Goal: Information Seeking & Learning: Learn about a topic

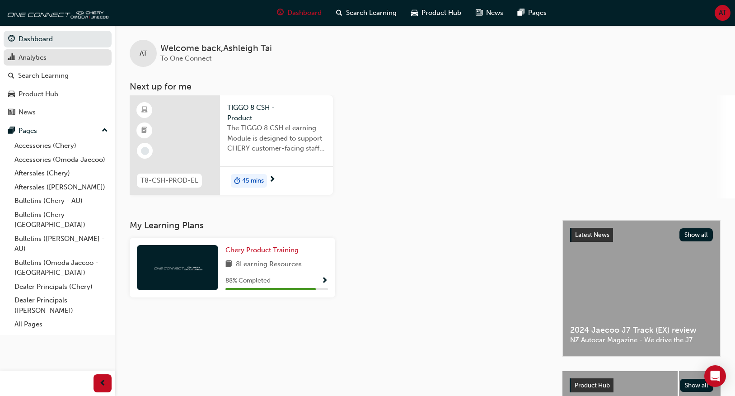
click at [45, 56] on div "Analytics" at bounding box center [33, 57] width 28 height 10
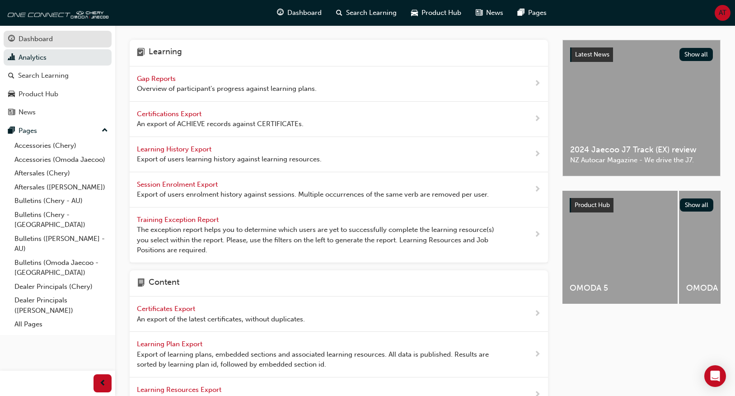
click at [70, 42] on div "Dashboard" at bounding box center [57, 38] width 99 height 11
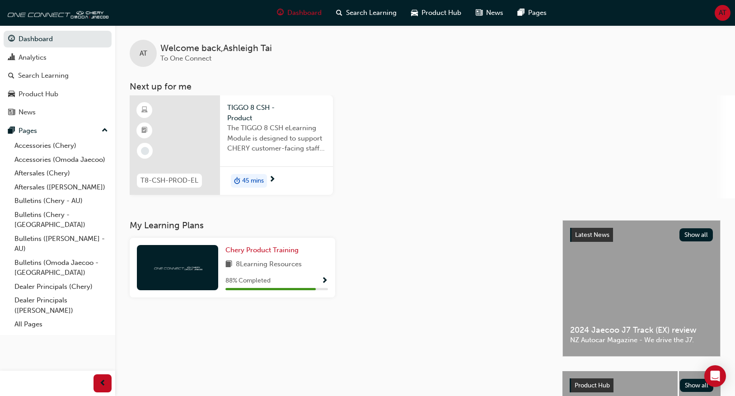
click at [493, 106] on div "T8-CSH-PROD-EL TIGGO 8 CSH - Product The TIGGO 8 CSH eLearning Module is design…" at bounding box center [432, 146] width 605 height 103
click at [508, 93] on div "AT Welcome back , [PERSON_NAME] To One Connect Next up for me T8-CSH-PROD-EL TI…" at bounding box center [425, 111] width 620 height 173
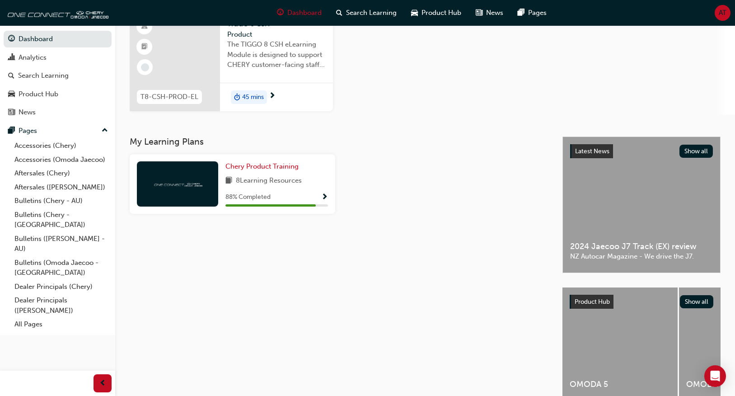
scroll to position [90, 0]
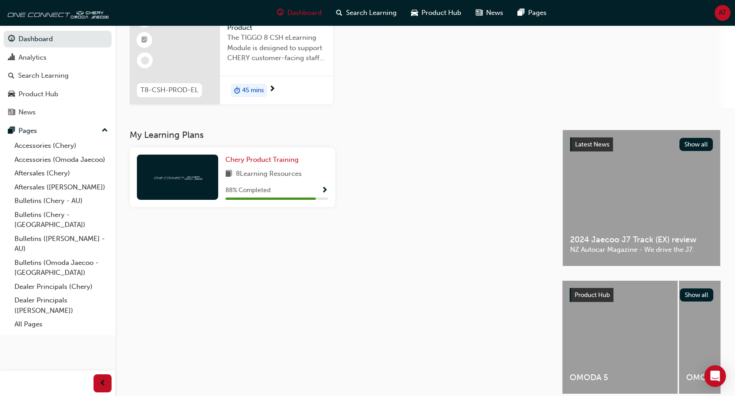
click at [253, 73] on div "TIGGO 8 CSH - Product The TIGGO 8 CSH eLearning Module is designed to support C…" at bounding box center [276, 40] width 113 height 71
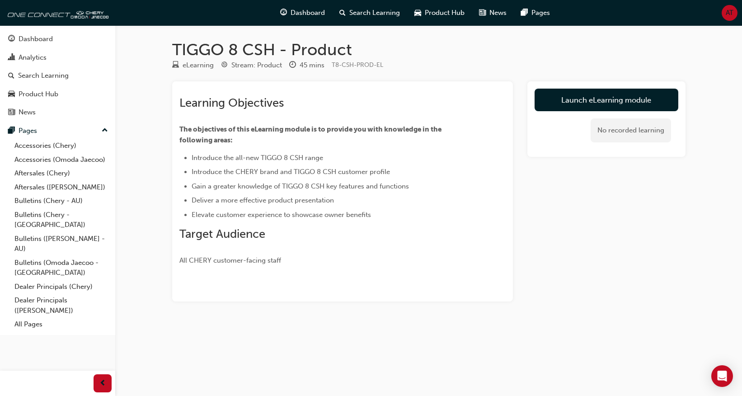
drag, startPoint x: 581, startPoint y: 108, endPoint x: 557, endPoint y: 108, distance: 24.9
click at [581, 108] on link "Launch eLearning module" at bounding box center [607, 100] width 144 height 23
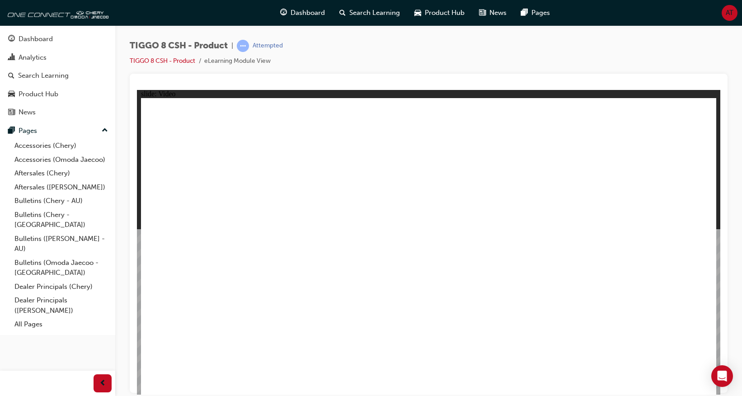
drag, startPoint x: 729, startPoint y: 372, endPoint x: 728, endPoint y: 284, distance: 88.6
click at [728, 284] on body "Your version of Internet Explorer is outdated and not supported. Please upgrade…" at bounding box center [371, 198] width 742 height 396
click at [723, 372] on icon "Open Intercom Messenger" at bounding box center [722, 376] width 10 height 12
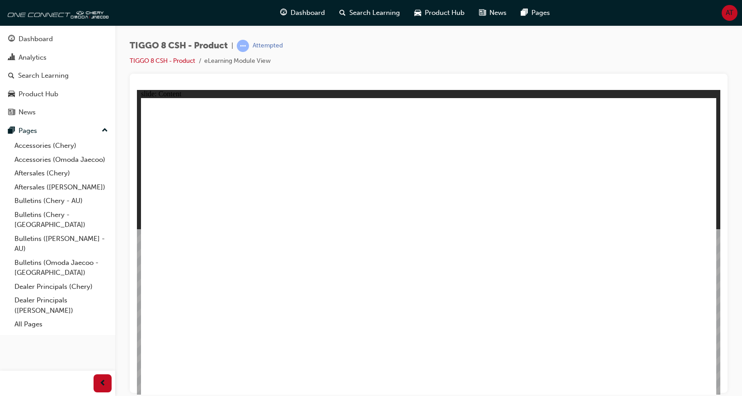
drag, startPoint x: 521, startPoint y: 100, endPoint x: 521, endPoint y: 124, distance: 24.4
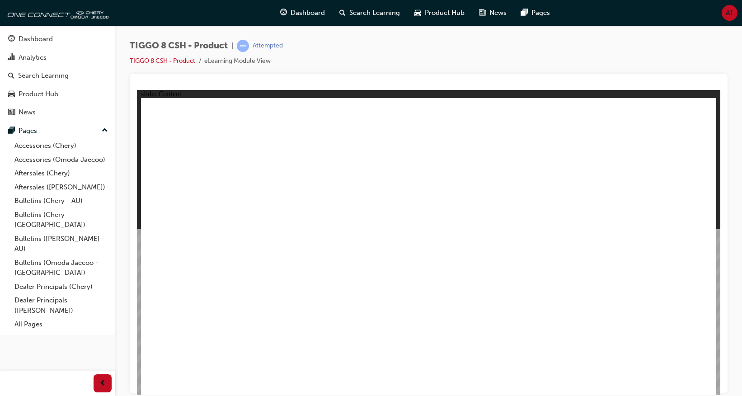
drag, startPoint x: 614, startPoint y: 249, endPoint x: 606, endPoint y: 197, distance: 52.9
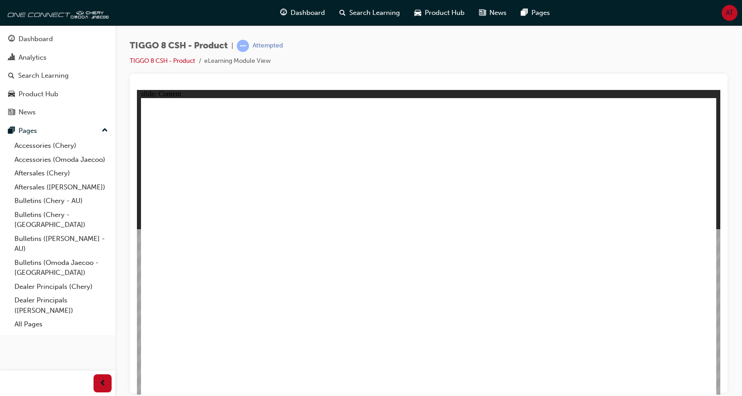
drag, startPoint x: 598, startPoint y: 175, endPoint x: 406, endPoint y: 190, distance: 192.6
drag, startPoint x: 406, startPoint y: 190, endPoint x: 378, endPoint y: 248, distance: 64.3
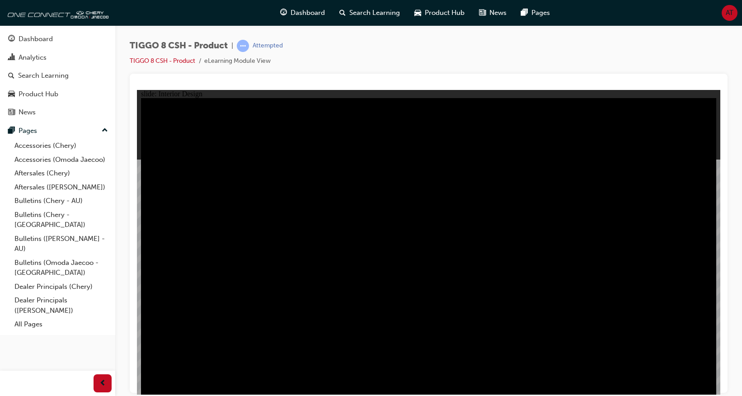
drag, startPoint x: 632, startPoint y: 299, endPoint x: 675, endPoint y: 300, distance: 42.9
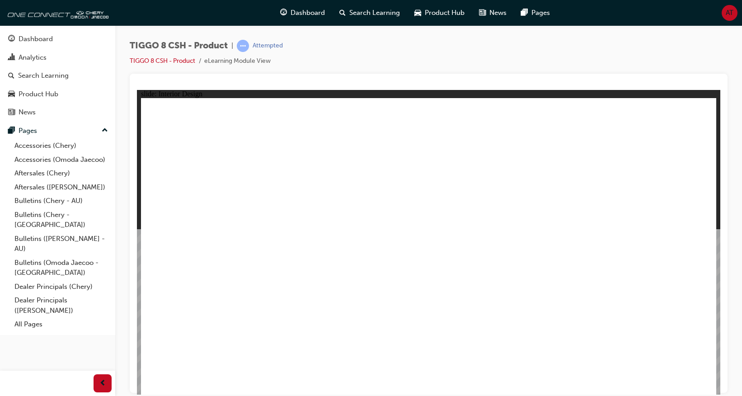
drag, startPoint x: 219, startPoint y: 337, endPoint x: 216, endPoint y: 349, distance: 12.6
drag, startPoint x: 216, startPoint y: 350, endPoint x: 346, endPoint y: 374, distance: 132.4
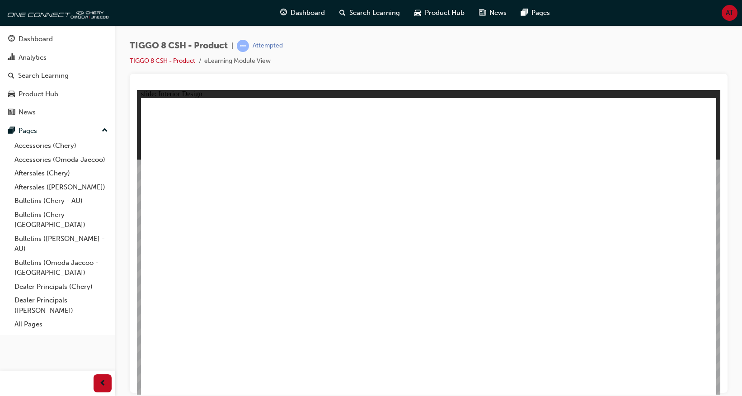
drag, startPoint x: 311, startPoint y: 229, endPoint x: 311, endPoint y: 221, distance: 8.1
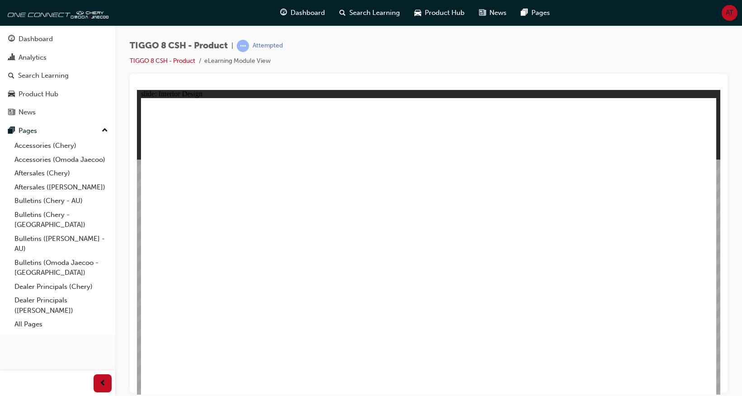
drag, startPoint x: 311, startPoint y: 216, endPoint x: 375, endPoint y: 204, distance: 65.1
drag, startPoint x: 375, startPoint y: 204, endPoint x: 550, endPoint y: 234, distance: 177.5
drag, startPoint x: 550, startPoint y: 234, endPoint x: 612, endPoint y: 252, distance: 64.2
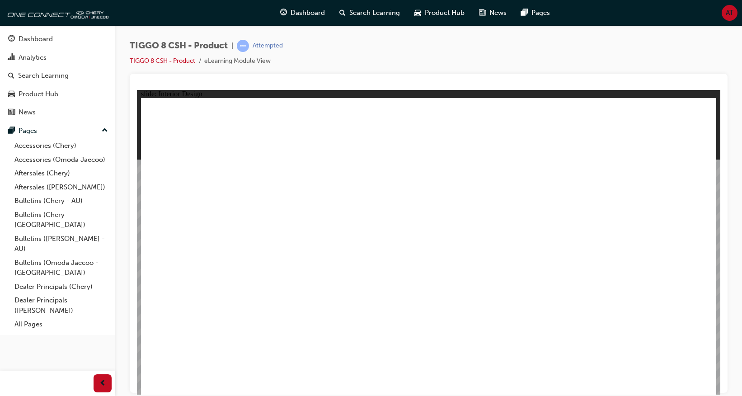
drag, startPoint x: 612, startPoint y: 252, endPoint x: 628, endPoint y: 252, distance: 15.8
drag, startPoint x: 403, startPoint y: 258, endPoint x: 381, endPoint y: 258, distance: 22.6
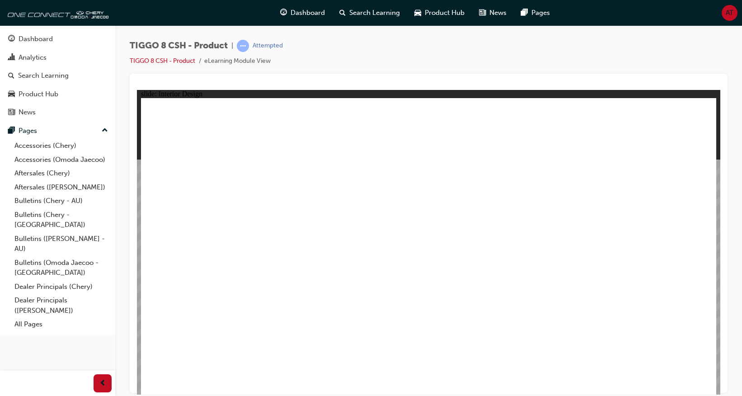
drag, startPoint x: 400, startPoint y: 236, endPoint x: 431, endPoint y: 231, distance: 31.2
drag, startPoint x: 519, startPoint y: 235, endPoint x: 532, endPoint y: 243, distance: 14.8
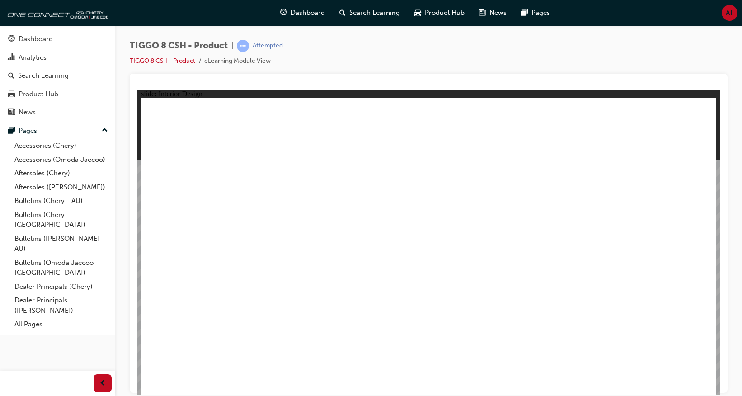
drag, startPoint x: 532, startPoint y: 243, endPoint x: 539, endPoint y: 255, distance: 14.6
drag, startPoint x: 494, startPoint y: 277, endPoint x: 487, endPoint y: 273, distance: 8.3
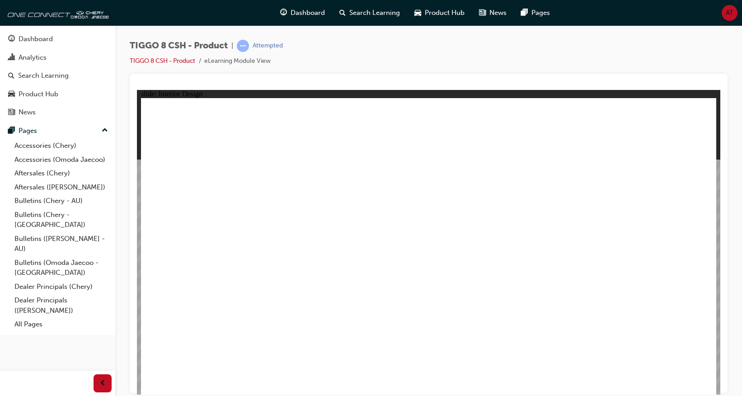
drag, startPoint x: 469, startPoint y: 257, endPoint x: 464, endPoint y: 235, distance: 21.7
drag, startPoint x: 464, startPoint y: 234, endPoint x: 466, endPoint y: 225, distance: 9.8
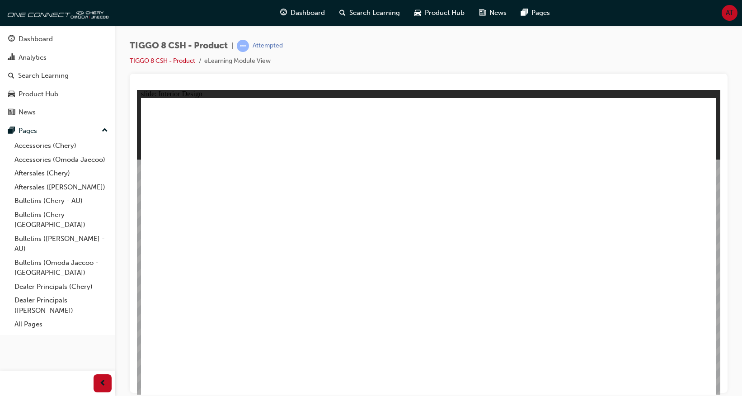
drag, startPoint x: 503, startPoint y: 224, endPoint x: 567, endPoint y: 226, distance: 64.2
drag, startPoint x: 567, startPoint y: 226, endPoint x: 621, endPoint y: 223, distance: 53.8
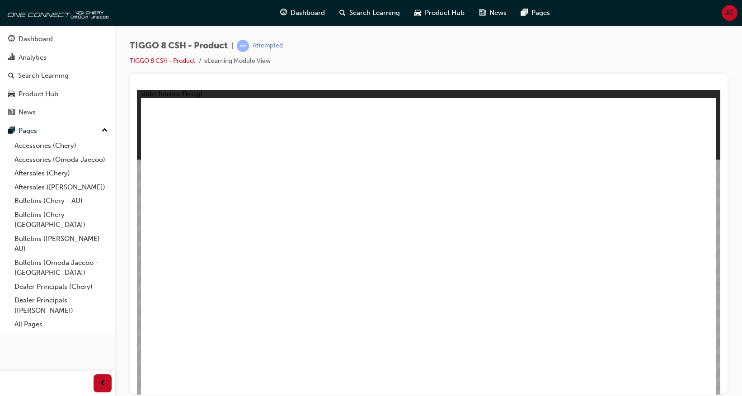
drag, startPoint x: 490, startPoint y: 251, endPoint x: 520, endPoint y: 252, distance: 29.8
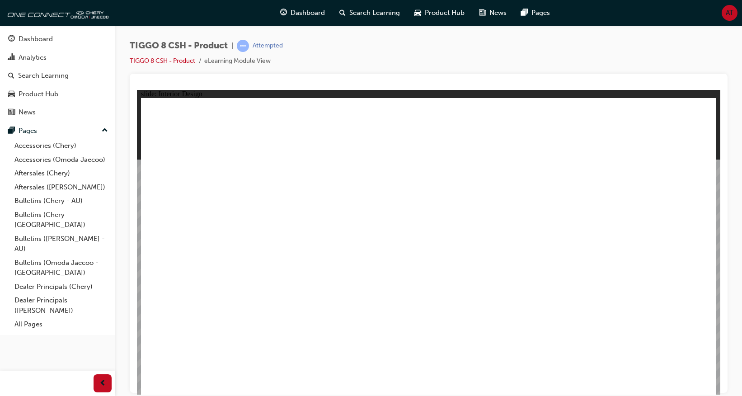
drag, startPoint x: 530, startPoint y: 300, endPoint x: 386, endPoint y: 293, distance: 143.4
drag, startPoint x: 253, startPoint y: 220, endPoint x: 241, endPoint y: 211, distance: 15.5
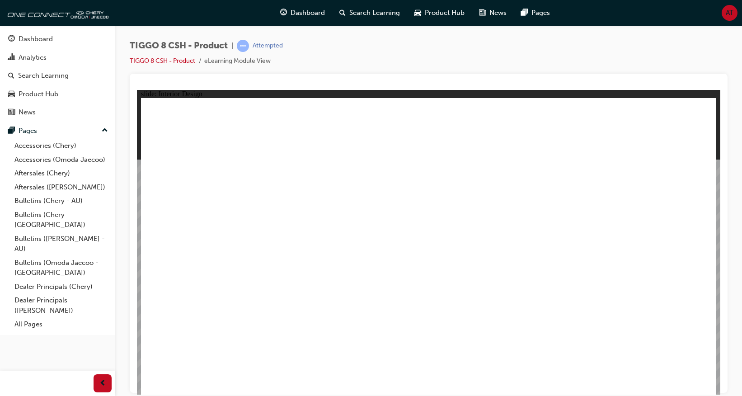
drag, startPoint x: 365, startPoint y: 221, endPoint x: 516, endPoint y: 237, distance: 151.7
drag, startPoint x: 554, startPoint y: 237, endPoint x: 380, endPoint y: 230, distance: 174.6
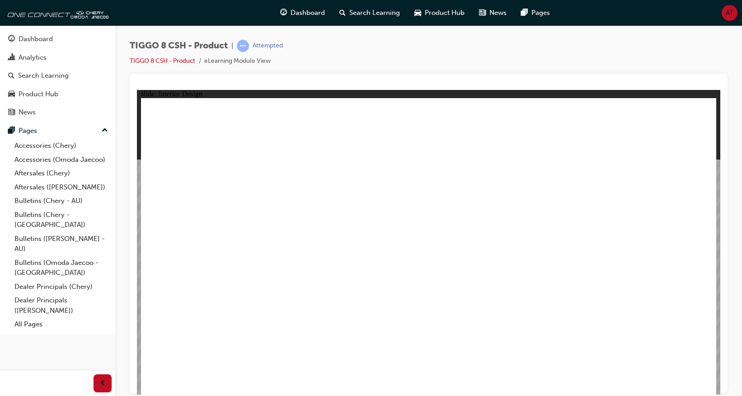
drag, startPoint x: 581, startPoint y: 230, endPoint x: 569, endPoint y: 231, distance: 11.3
drag, startPoint x: 569, startPoint y: 231, endPoint x: 123, endPoint y: 229, distance: 446.4
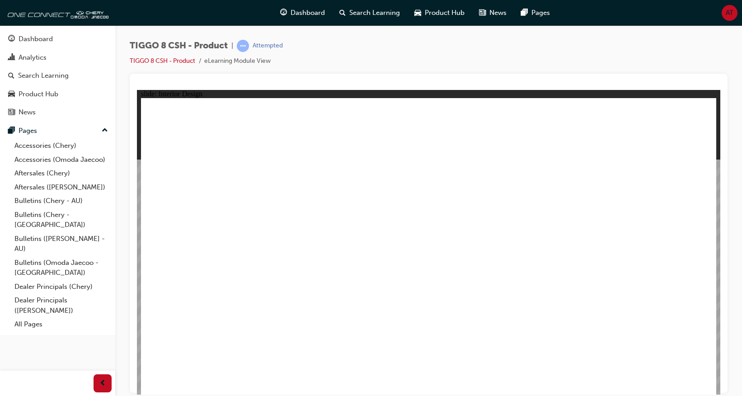
click at [137, 229] on html "slide: Interior Design Rectangle 1 close.png Lifestyle Made Easier Line 1 Click…" at bounding box center [428, 241] width 583 height 305
drag, startPoint x: 534, startPoint y: 229, endPoint x: 539, endPoint y: 220, distance: 10.3
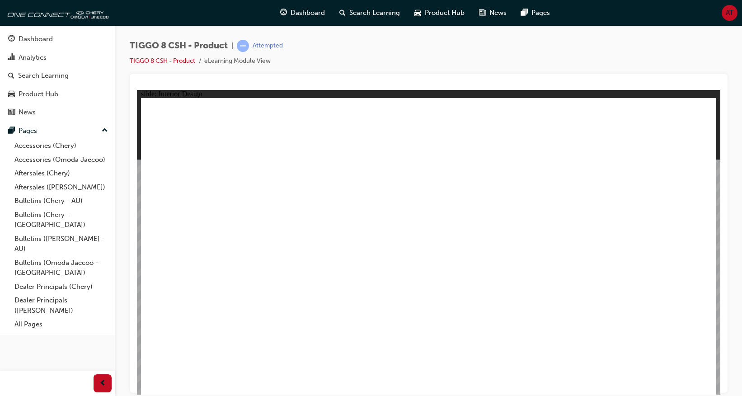
drag, startPoint x: 340, startPoint y: 211, endPoint x: 356, endPoint y: 187, distance: 28.7
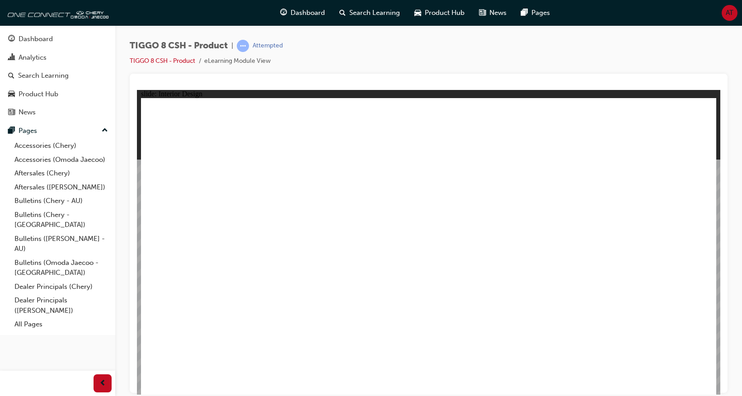
drag, startPoint x: 493, startPoint y: 240, endPoint x: 498, endPoint y: 254, distance: 14.9
drag, startPoint x: 488, startPoint y: 262, endPoint x: 428, endPoint y: 269, distance: 60.5
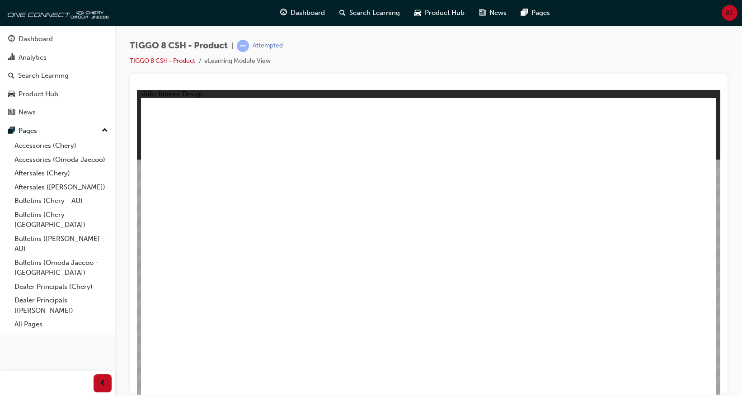
drag, startPoint x: 428, startPoint y: 269, endPoint x: 435, endPoint y: 272, distance: 7.3
drag, startPoint x: 429, startPoint y: 272, endPoint x: 427, endPoint y: 278, distance: 6.7
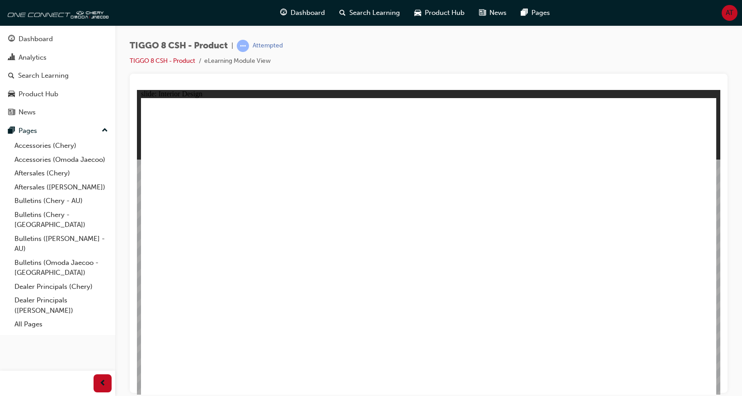
drag, startPoint x: 425, startPoint y: 284, endPoint x: 500, endPoint y: 282, distance: 74.6
drag, startPoint x: 420, startPoint y: 295, endPoint x: 415, endPoint y: 296, distance: 5.2
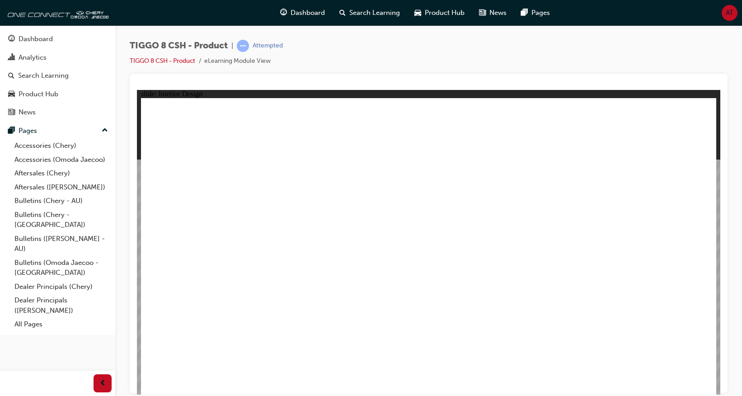
drag, startPoint x: 385, startPoint y: 296, endPoint x: 339, endPoint y: 252, distance: 64.2
drag, startPoint x: 328, startPoint y: 227, endPoint x: 328, endPoint y: 197, distance: 29.4
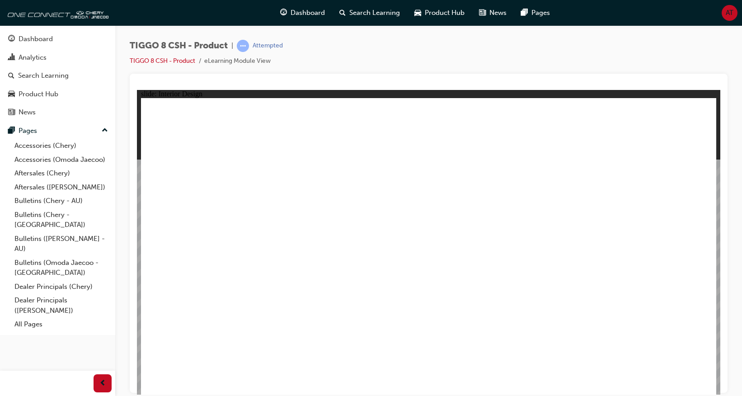
drag, startPoint x: 523, startPoint y: 139, endPoint x: 538, endPoint y: 140, distance: 15.4
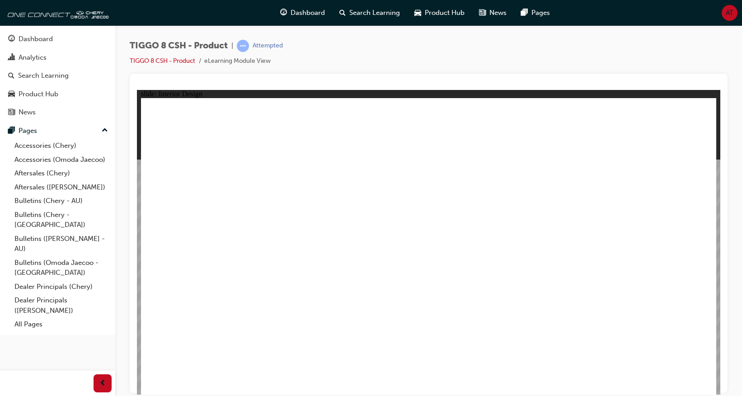
click at [137, 251] on html "slide: Interior Design T18FL4360.jpg : 360 degree image interaction. free explo…" at bounding box center [428, 241] width 583 height 305
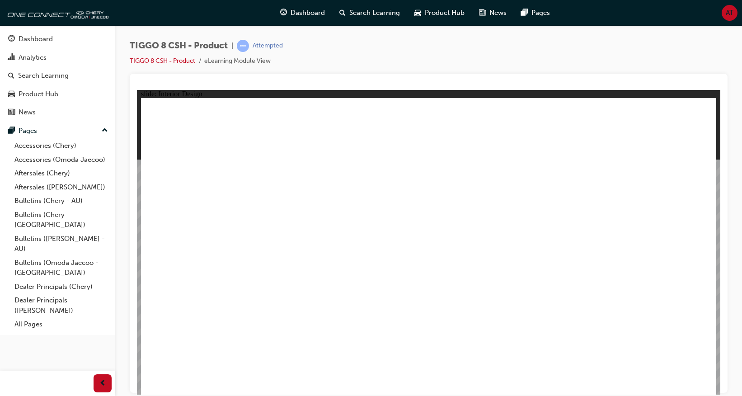
drag, startPoint x: 604, startPoint y: 203, endPoint x: 585, endPoint y: 175, distance: 34.5
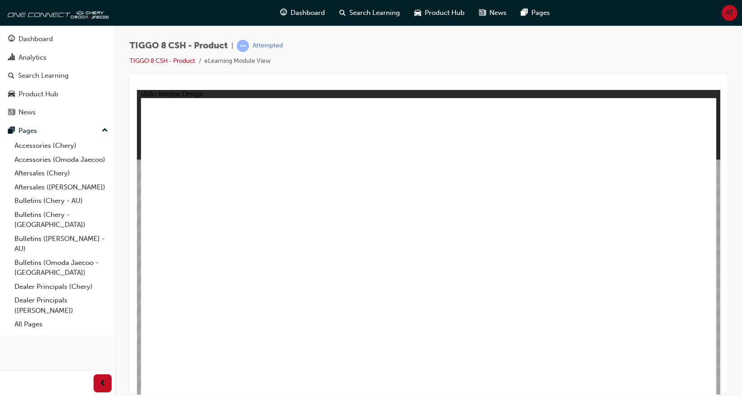
drag, startPoint x: 531, startPoint y: 172, endPoint x: 491, endPoint y: 164, distance: 41.5
drag, startPoint x: 403, startPoint y: 148, endPoint x: 352, endPoint y: 194, distance: 68.8
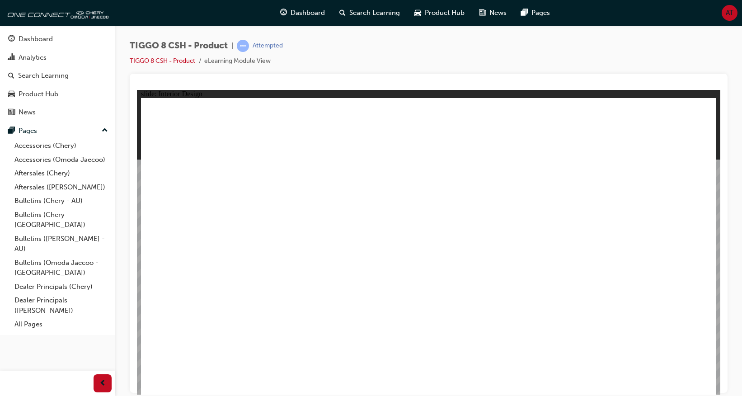
drag, startPoint x: 336, startPoint y: 293, endPoint x: 331, endPoint y: 286, distance: 8.8
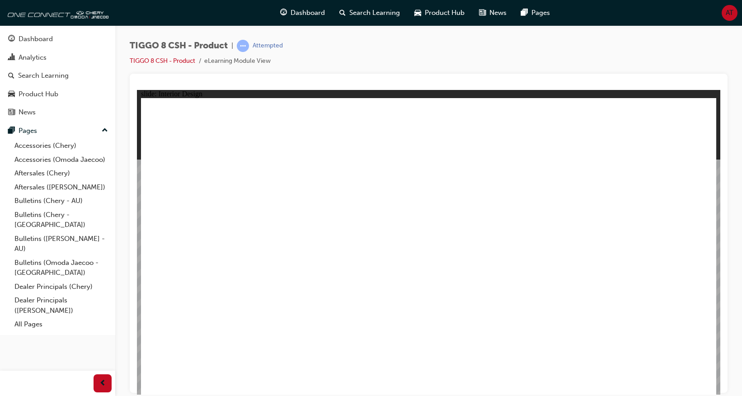
drag, startPoint x: 331, startPoint y: 282, endPoint x: 339, endPoint y: 283, distance: 8.6
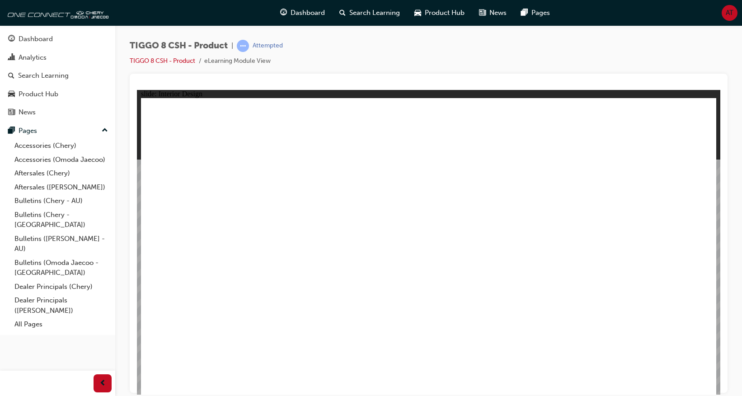
drag, startPoint x: 528, startPoint y: 295, endPoint x: 494, endPoint y: 291, distance: 34.1
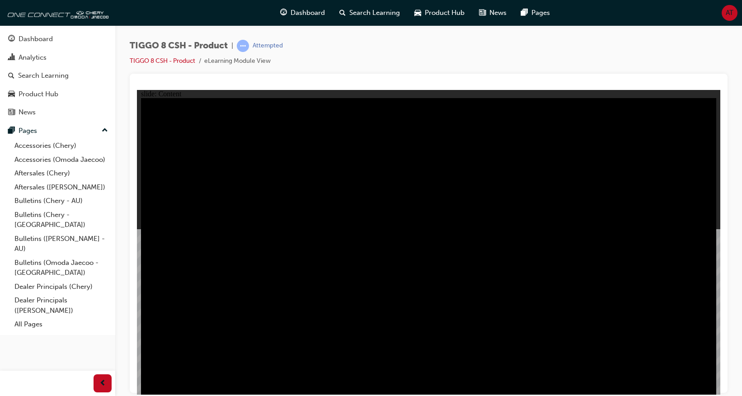
drag, startPoint x: 438, startPoint y: 233, endPoint x: 450, endPoint y: 233, distance: 11.7
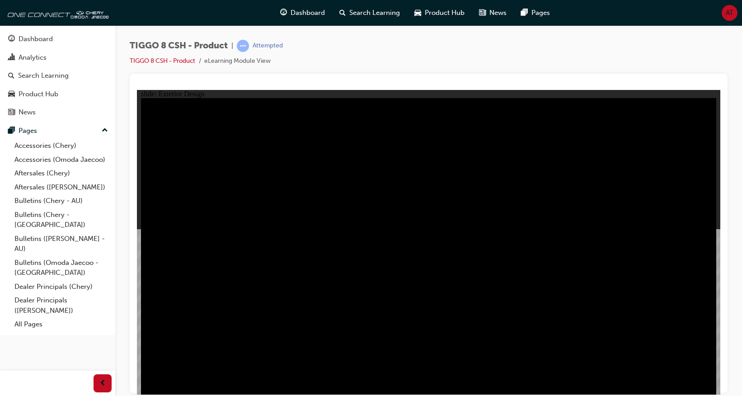
drag, startPoint x: 524, startPoint y: 171, endPoint x: 561, endPoint y: 185, distance: 39.2
drag, startPoint x: 584, startPoint y: 212, endPoint x: 464, endPoint y: 299, distance: 147.9
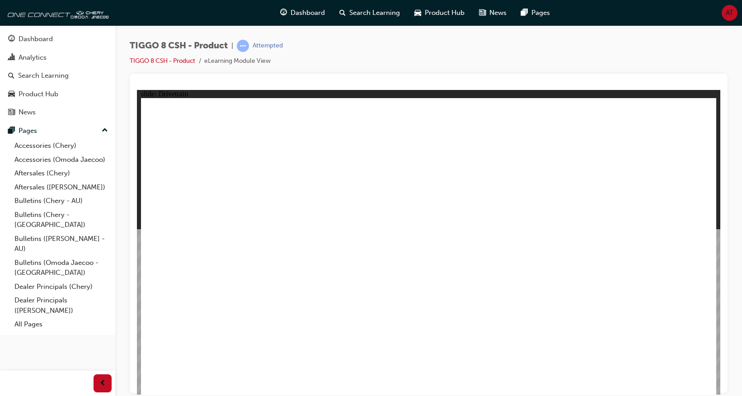
type input "0"
drag, startPoint x: 202, startPoint y: 230, endPoint x: 142, endPoint y: 230, distance: 59.2
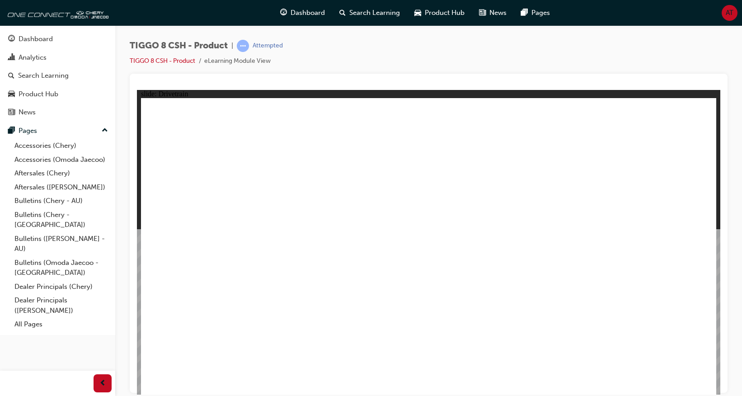
drag, startPoint x: 577, startPoint y: 206, endPoint x: 563, endPoint y: 202, distance: 15.5
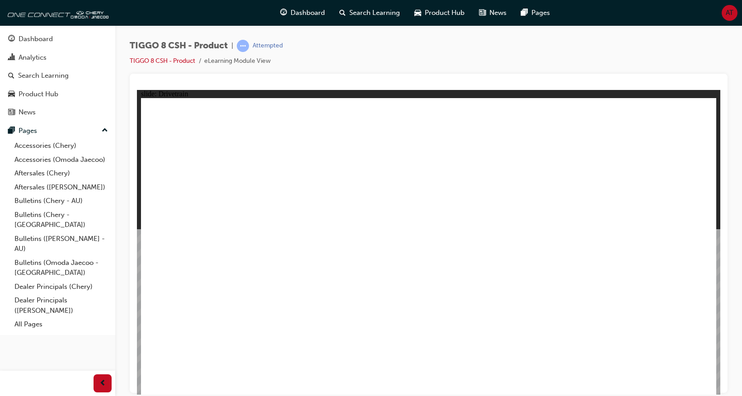
drag, startPoint x: 432, startPoint y: 249, endPoint x: 450, endPoint y: 265, distance: 23.0
drag, startPoint x: 415, startPoint y: 259, endPoint x: 400, endPoint y: 260, distance: 15.4
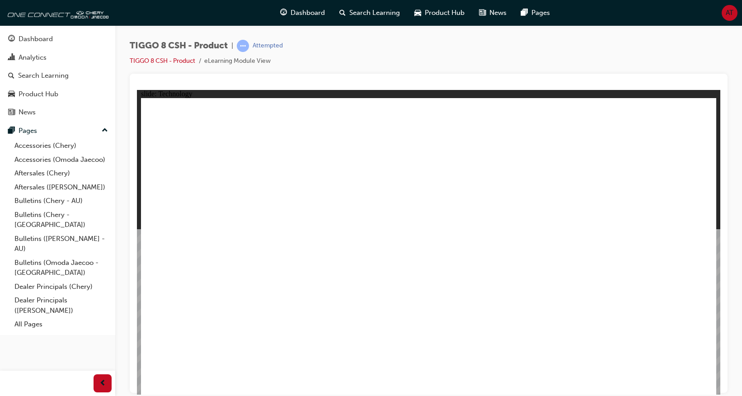
drag, startPoint x: 597, startPoint y: 262, endPoint x: 595, endPoint y: 267, distance: 5.6
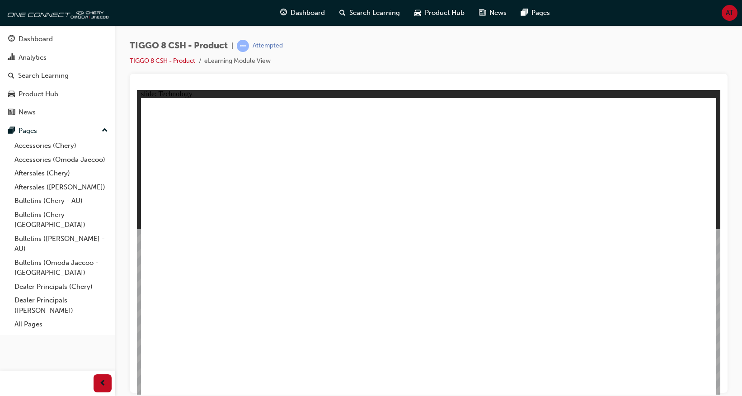
drag, startPoint x: 595, startPoint y: 267, endPoint x: 581, endPoint y: 287, distance: 24.3
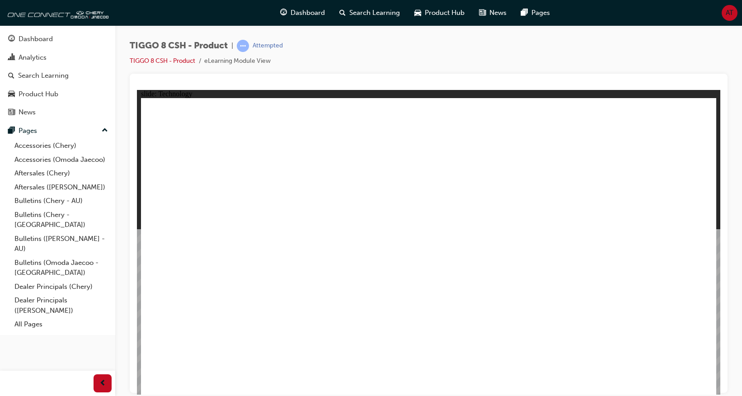
drag, startPoint x: 413, startPoint y: 161, endPoint x: 499, endPoint y: 155, distance: 86.5
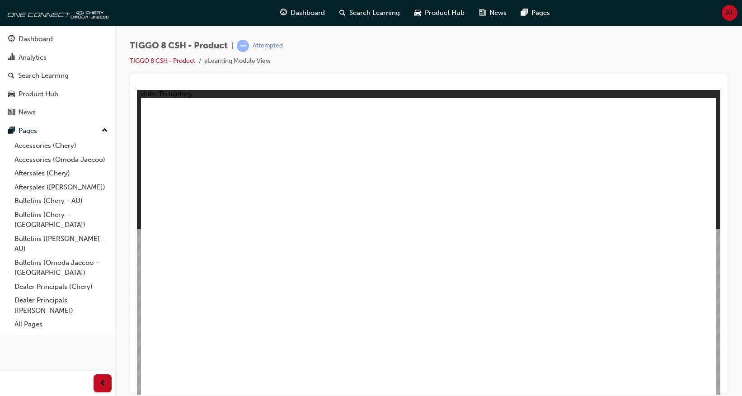
drag, startPoint x: 506, startPoint y: 268, endPoint x: 496, endPoint y: 288, distance: 22.0
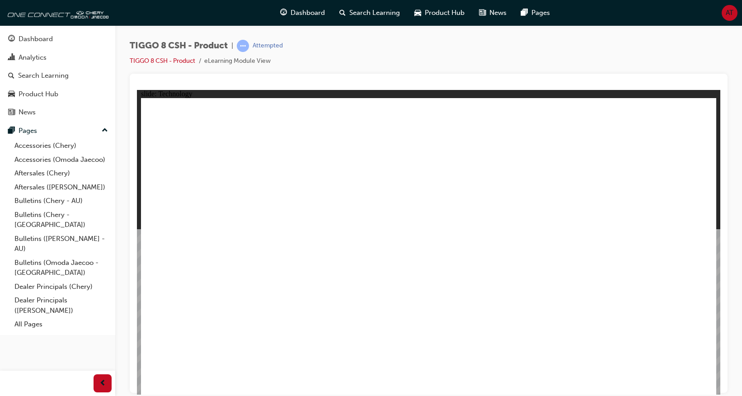
drag, startPoint x: 577, startPoint y: 212, endPoint x: 586, endPoint y: 224, distance: 14.8
drag, startPoint x: 430, startPoint y: 261, endPoint x: 533, endPoint y: 217, distance: 111.9
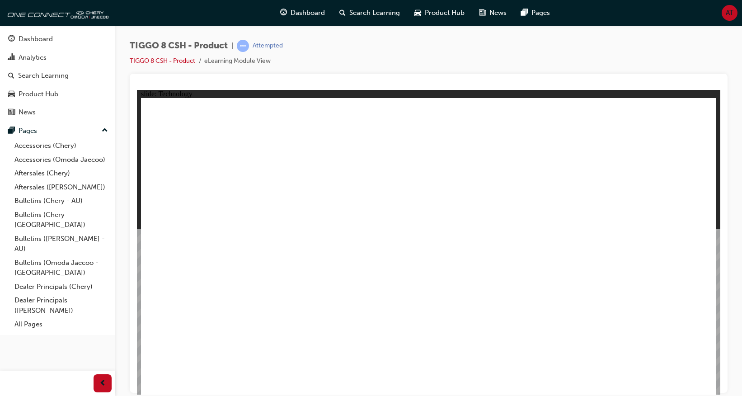
drag, startPoint x: 610, startPoint y: 193, endPoint x: 628, endPoint y: 179, distance: 23.5
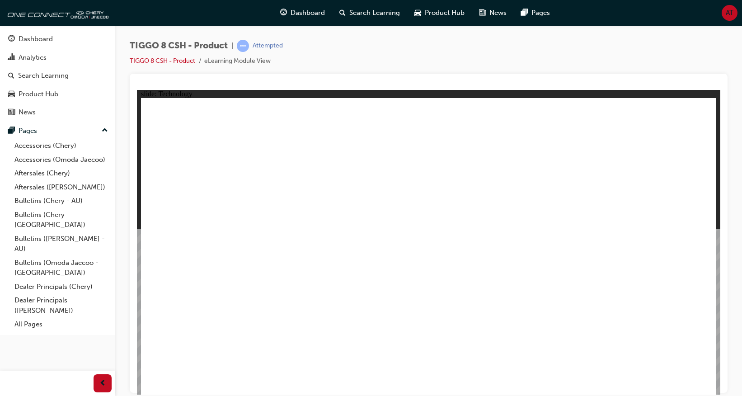
drag, startPoint x: 407, startPoint y: 206, endPoint x: 544, endPoint y: 235, distance: 140.5
drag, startPoint x: 275, startPoint y: 304, endPoint x: 288, endPoint y: 289, distance: 19.2
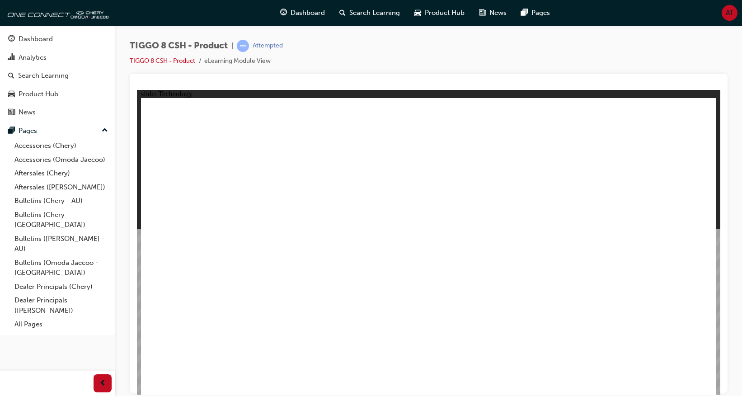
drag, startPoint x: 326, startPoint y: 314, endPoint x: 334, endPoint y: 274, distance: 40.5
drag, startPoint x: 326, startPoint y: 307, endPoint x: 500, endPoint y: 289, distance: 175.3
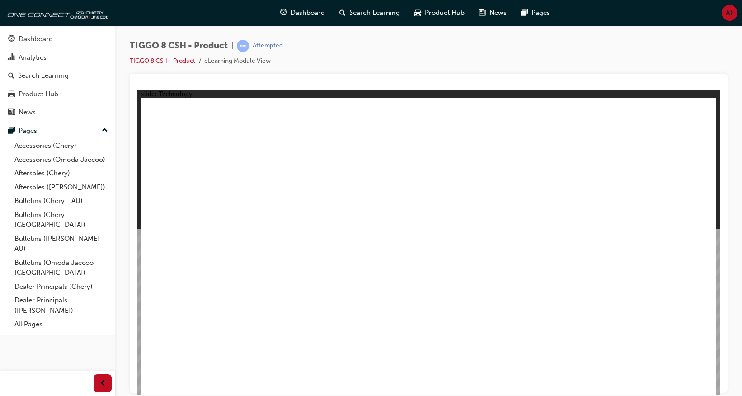
drag, startPoint x: 401, startPoint y: 322, endPoint x: 431, endPoint y: 189, distance: 136.5
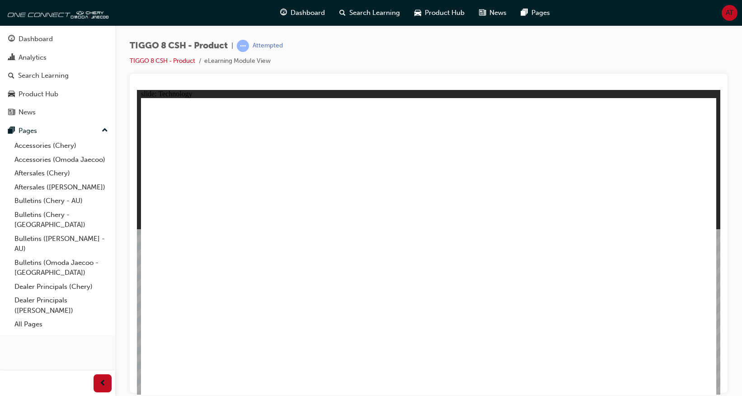
drag, startPoint x: 403, startPoint y: 291, endPoint x: 406, endPoint y: 296, distance: 5.5
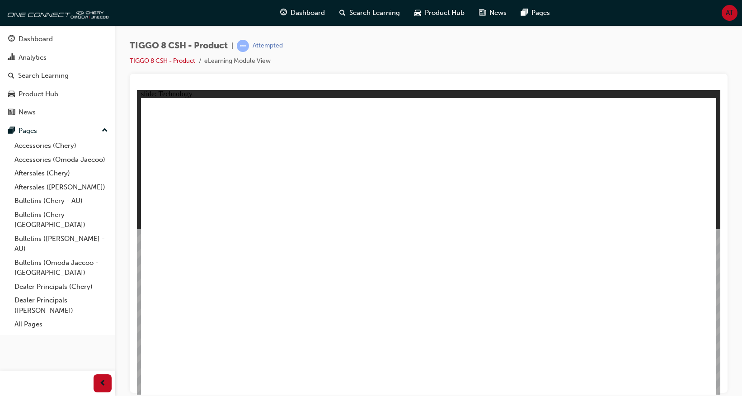
drag, startPoint x: 520, startPoint y: 274, endPoint x: 466, endPoint y: 286, distance: 55.4
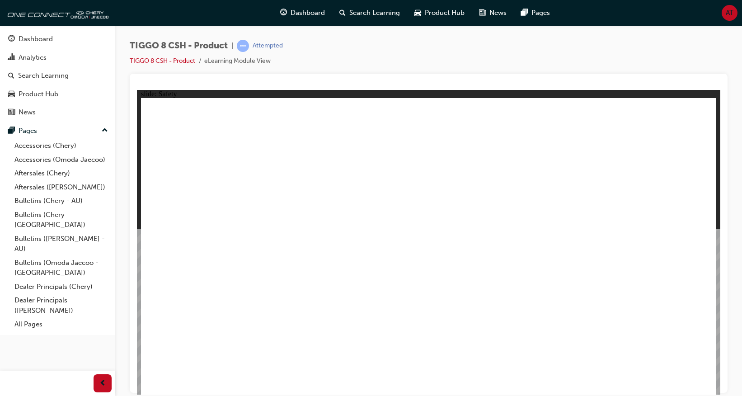
drag, startPoint x: 625, startPoint y: 168, endPoint x: 476, endPoint y: 233, distance: 162.9
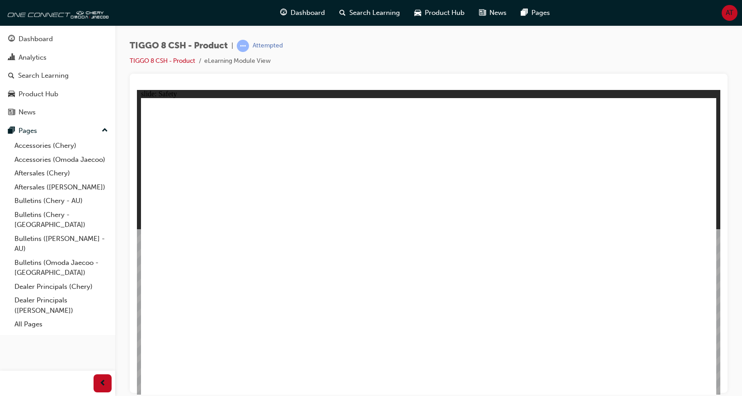
drag, startPoint x: 614, startPoint y: 337, endPoint x: 689, endPoint y: 355, distance: 77.3
drag, startPoint x: 698, startPoint y: 383, endPoint x: 677, endPoint y: 385, distance: 20.5
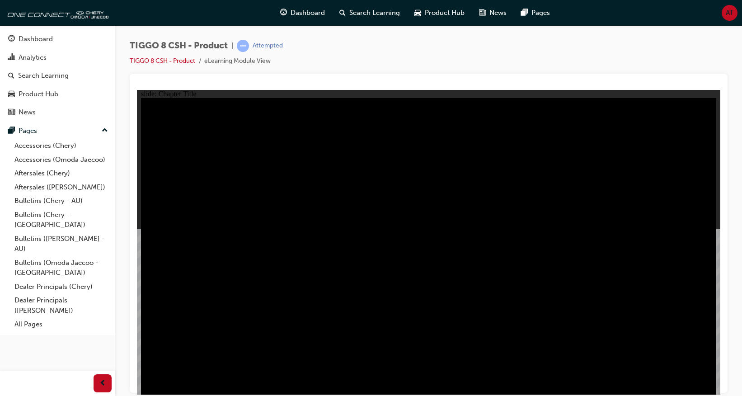
drag, startPoint x: 619, startPoint y: 244, endPoint x: 584, endPoint y: 236, distance: 36.1
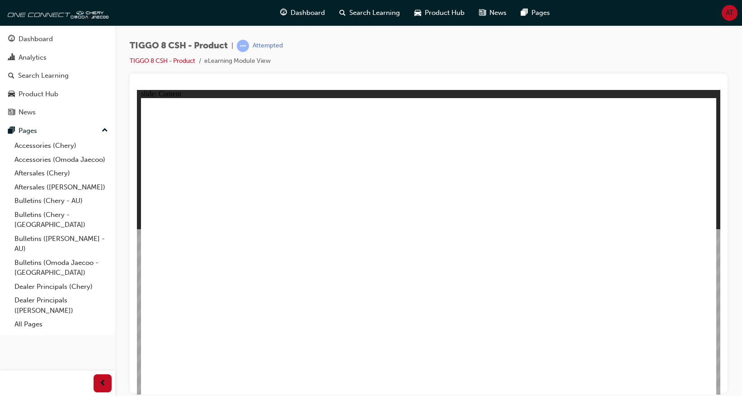
drag, startPoint x: 436, startPoint y: 178, endPoint x: 451, endPoint y: 195, distance: 23.0
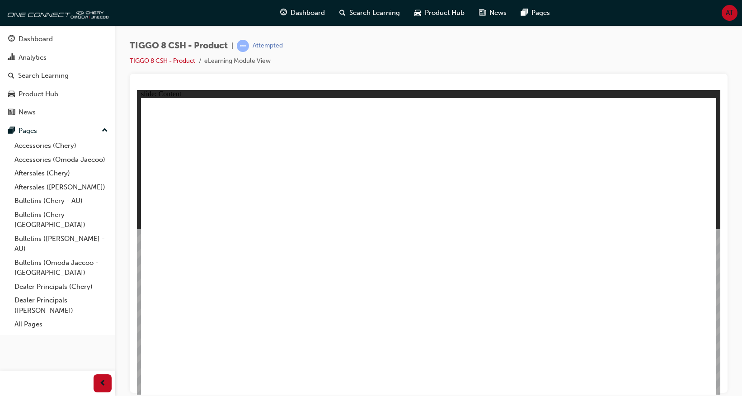
drag, startPoint x: 498, startPoint y: 332, endPoint x: 422, endPoint y: 336, distance: 76.5
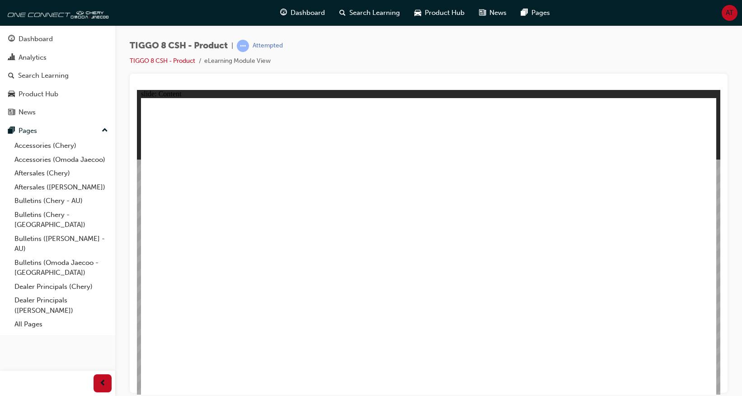
drag, startPoint x: 521, startPoint y: 312, endPoint x: 539, endPoint y: 314, distance: 17.8
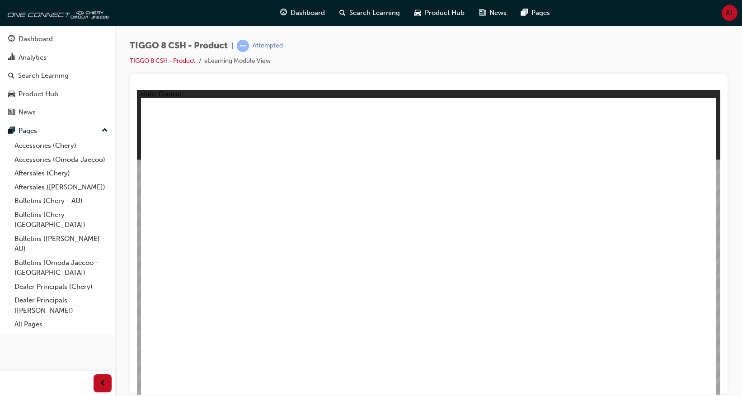
drag, startPoint x: 216, startPoint y: 282, endPoint x: 271, endPoint y: 274, distance: 54.8
drag, startPoint x: 365, startPoint y: 253, endPoint x: 470, endPoint y: 251, distance: 105.3
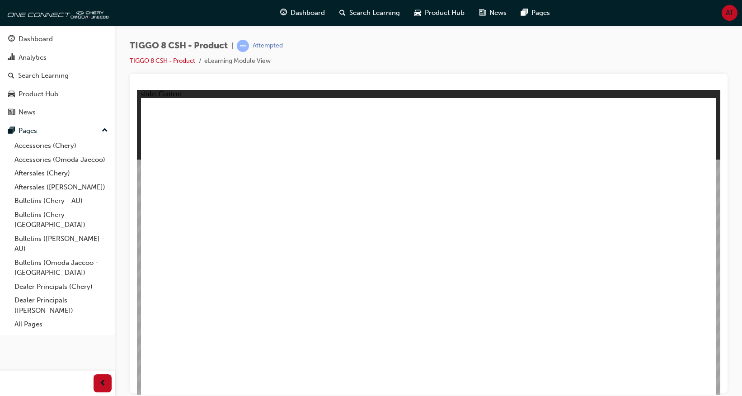
drag, startPoint x: 303, startPoint y: 306, endPoint x: 315, endPoint y: 277, distance: 31.1
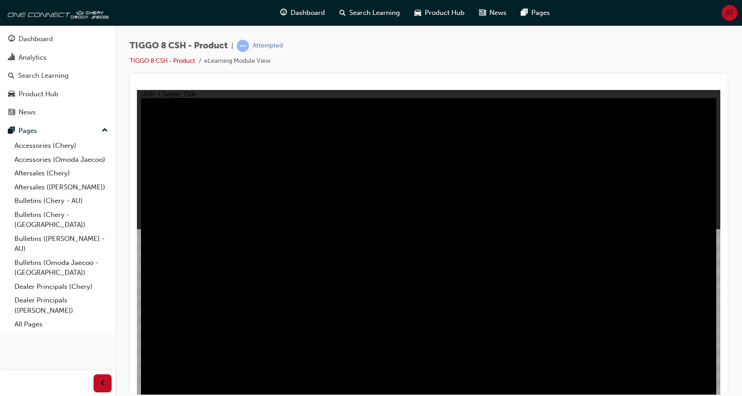
radio input "true"
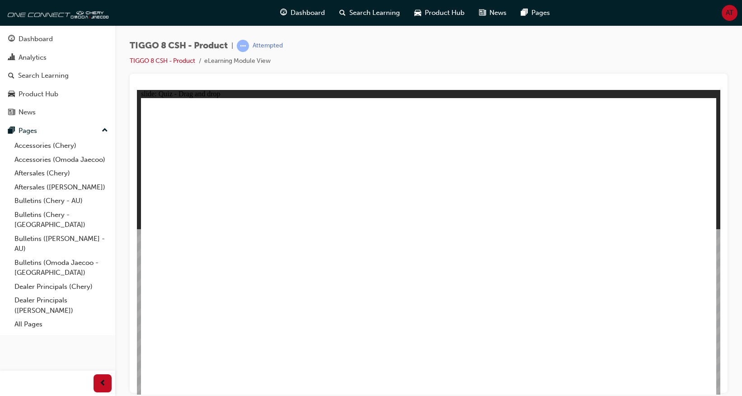
drag, startPoint x: 456, startPoint y: 213, endPoint x: 432, endPoint y: 257, distance: 50.1
drag, startPoint x: 580, startPoint y: 192, endPoint x: 633, endPoint y: 261, distance: 87.3
drag, startPoint x: 654, startPoint y: 127, endPoint x: 226, endPoint y: 258, distance: 447.8
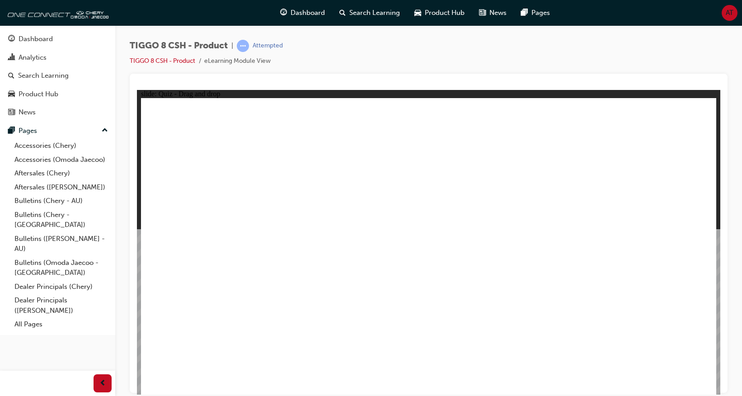
drag, startPoint x: 446, startPoint y: 144, endPoint x: 559, endPoint y: 271, distance: 170.2
drag, startPoint x: 537, startPoint y: 140, endPoint x: 329, endPoint y: 270, distance: 244.8
drag, startPoint x: 654, startPoint y: 347, endPoint x: 675, endPoint y: 350, distance: 20.6
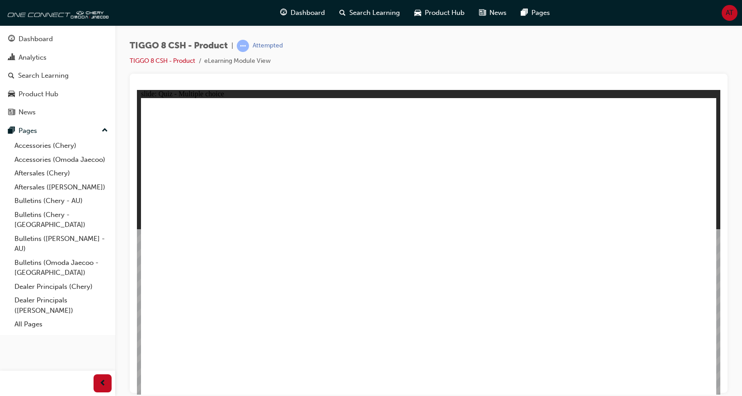
checkbox input "true"
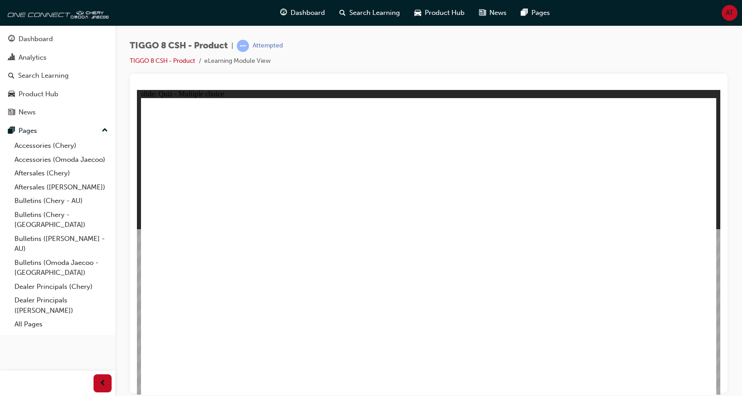
radio input "true"
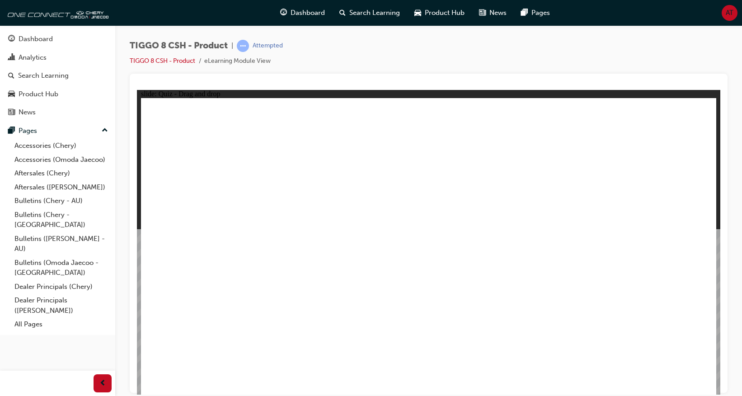
drag, startPoint x: 461, startPoint y: 134, endPoint x: 508, endPoint y: 295, distance: 168.1
drag, startPoint x: 566, startPoint y: 129, endPoint x: 577, endPoint y: 271, distance: 141.9
drag, startPoint x: 561, startPoint y: 154, endPoint x: 363, endPoint y: 228, distance: 211.7
drag, startPoint x: 413, startPoint y: 207, endPoint x: 270, endPoint y: 297, distance: 169.0
drag, startPoint x: 443, startPoint y: 159, endPoint x: 484, endPoint y: 300, distance: 146.3
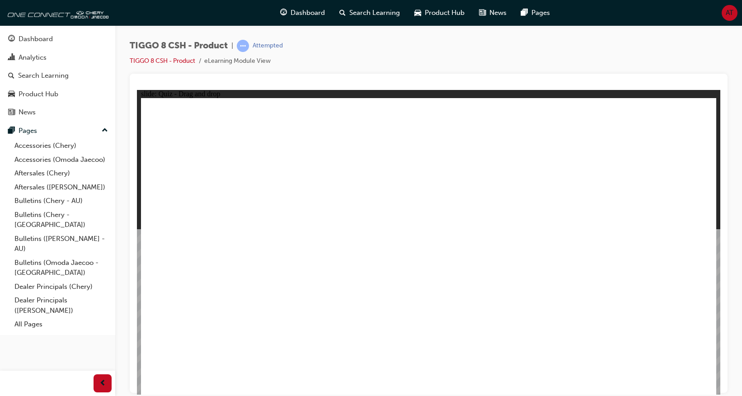
drag, startPoint x: 542, startPoint y: 156, endPoint x: 268, endPoint y: 294, distance: 306.7
drag, startPoint x: 530, startPoint y: 178, endPoint x: 255, endPoint y: 307, distance: 303.4
drag, startPoint x: 474, startPoint y: 258, endPoint x: 250, endPoint y: 316, distance: 231.0
drag, startPoint x: 532, startPoint y: 186, endPoint x: 507, endPoint y: 314, distance: 129.9
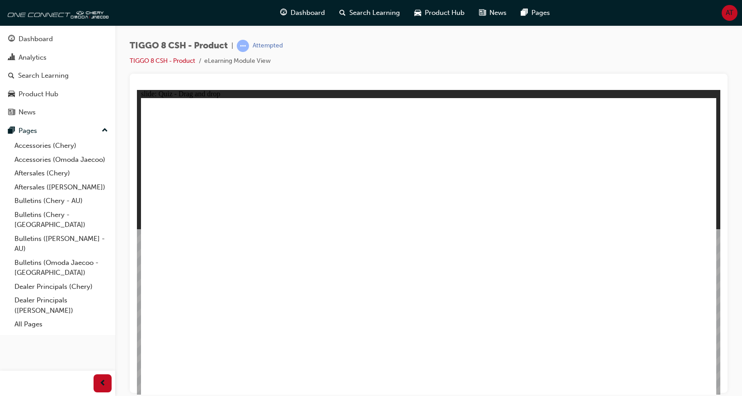
drag, startPoint x: 549, startPoint y: 152, endPoint x: 471, endPoint y: 305, distance: 171.6
drag, startPoint x: 557, startPoint y: 222, endPoint x: 554, endPoint y: 300, distance: 78.7
drag, startPoint x: 661, startPoint y: 158, endPoint x: 528, endPoint y: 309, distance: 201.7
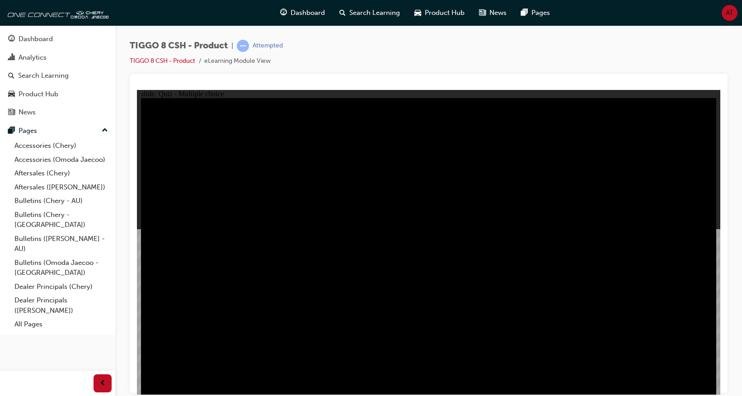
radio input "true"
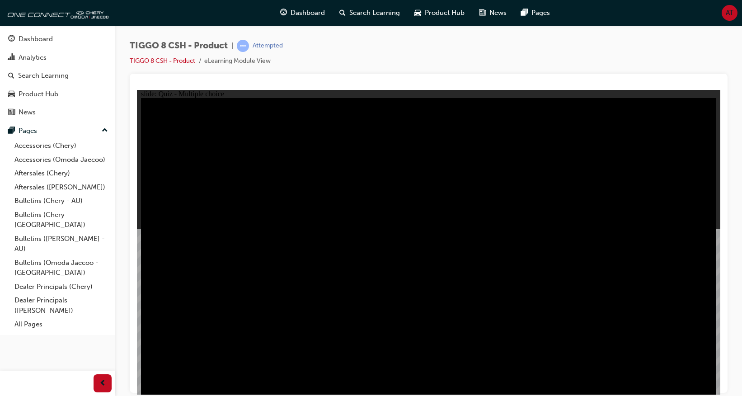
radio input "true"
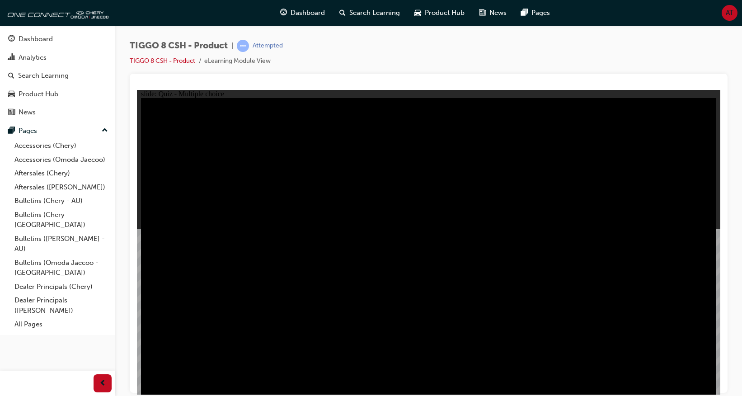
radio input "true"
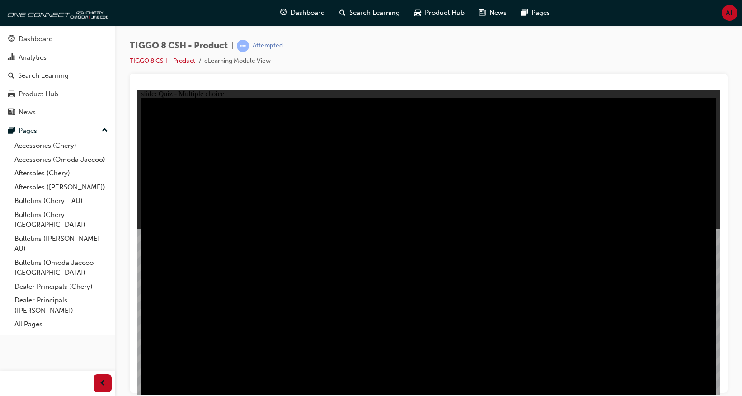
checkbox input "true"
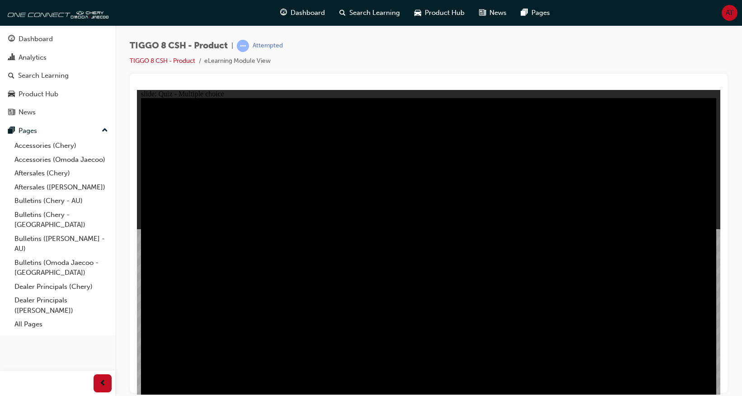
checkbox input "true"
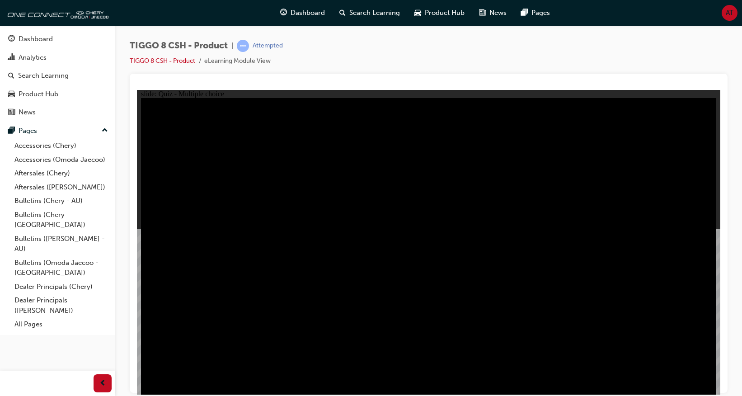
checkbox input "true"
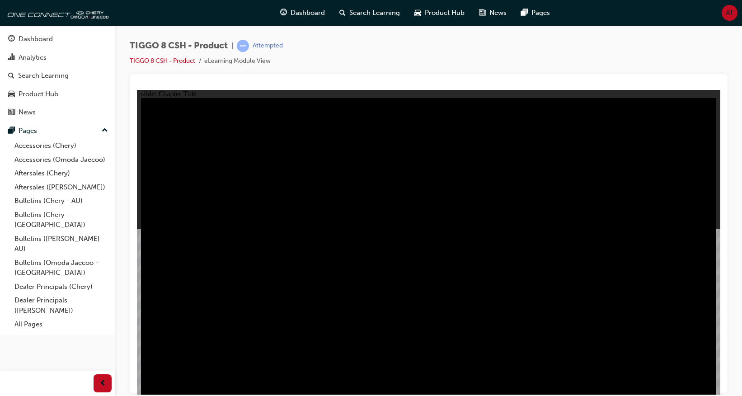
radio input "true"
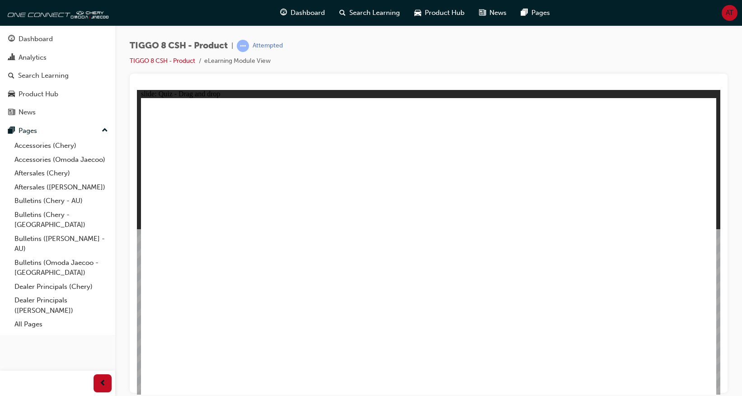
drag, startPoint x: 512, startPoint y: 199, endPoint x: 473, endPoint y: 263, distance: 75.0
drag, startPoint x: 535, startPoint y: 211, endPoint x: 613, endPoint y: 284, distance: 107.1
drag, startPoint x: 637, startPoint y: 145, endPoint x: 229, endPoint y: 292, distance: 433.8
drag, startPoint x: 404, startPoint y: 149, endPoint x: 524, endPoint y: 277, distance: 175.5
drag, startPoint x: 531, startPoint y: 141, endPoint x: 349, endPoint y: 276, distance: 226.7
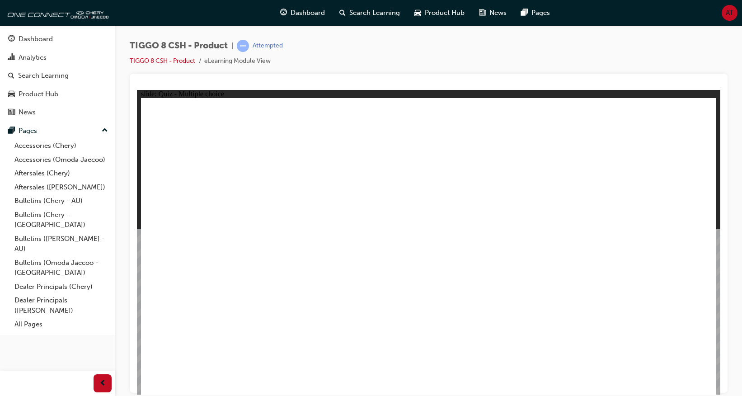
checkbox input "true"
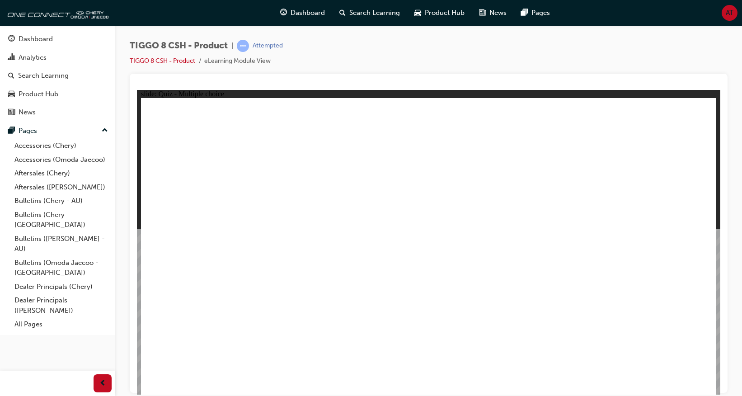
radio input "true"
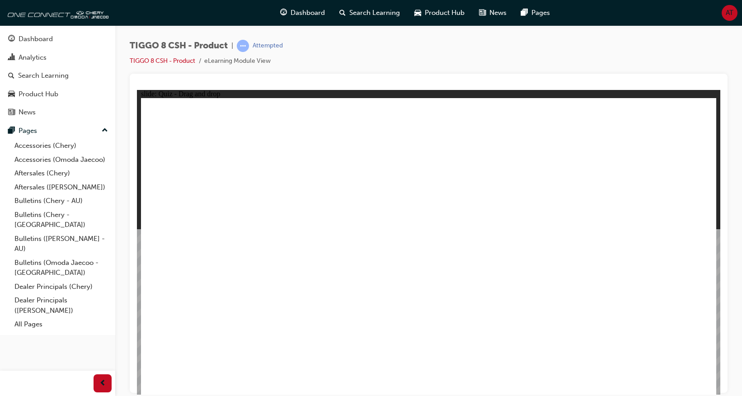
drag, startPoint x: 449, startPoint y: 134, endPoint x: 476, endPoint y: 291, distance: 159.1
drag, startPoint x: 446, startPoint y: 154, endPoint x: 461, endPoint y: 286, distance: 132.7
drag, startPoint x: 534, startPoint y: 177, endPoint x: 499, endPoint y: 311, distance: 139.1
drag, startPoint x: 533, startPoint y: 155, endPoint x: 529, endPoint y: 289, distance: 134.3
drag, startPoint x: 631, startPoint y: 160, endPoint x: 496, endPoint y: 307, distance: 199.2
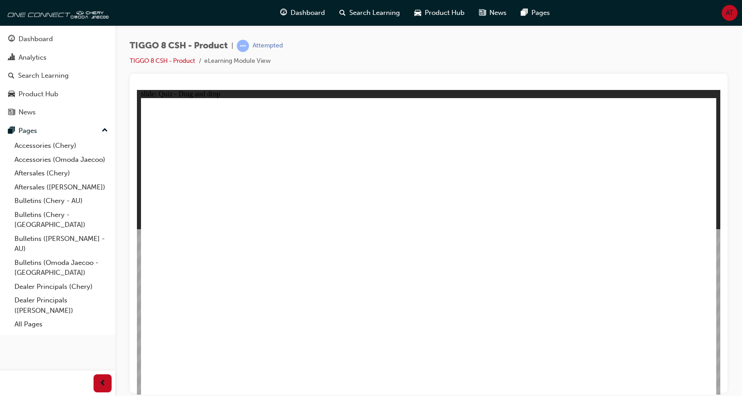
drag, startPoint x: 545, startPoint y: 179, endPoint x: 531, endPoint y: 323, distance: 144.4
drag, startPoint x: 640, startPoint y: 156, endPoint x: 482, endPoint y: 311, distance: 221.1
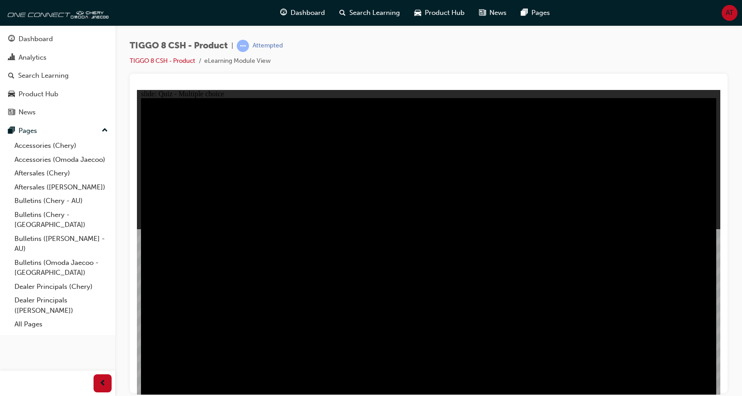
radio input "true"
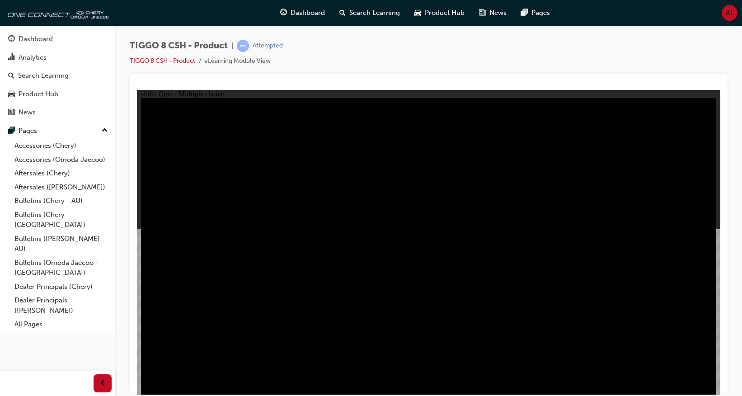
radio input "true"
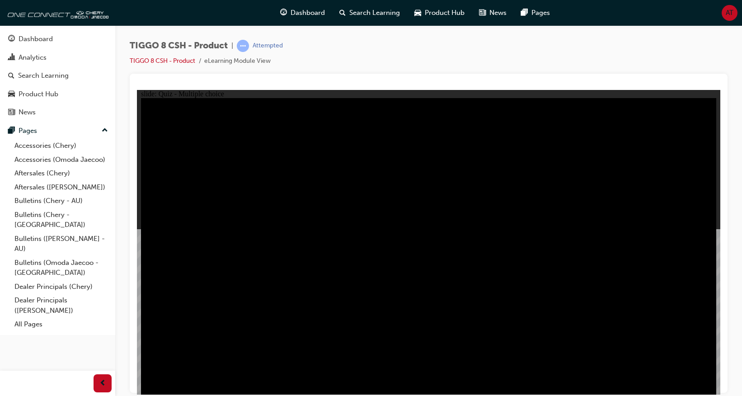
checkbox input "true"
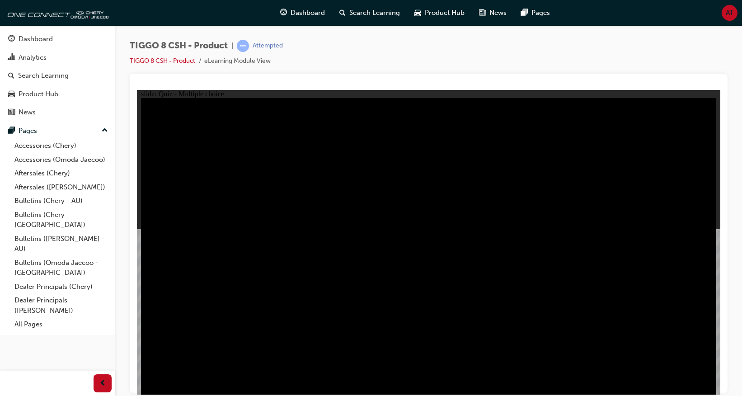
checkbox input "true"
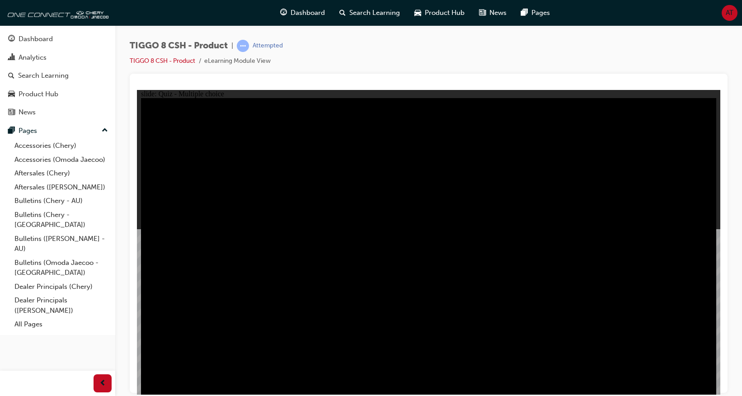
checkbox input "true"
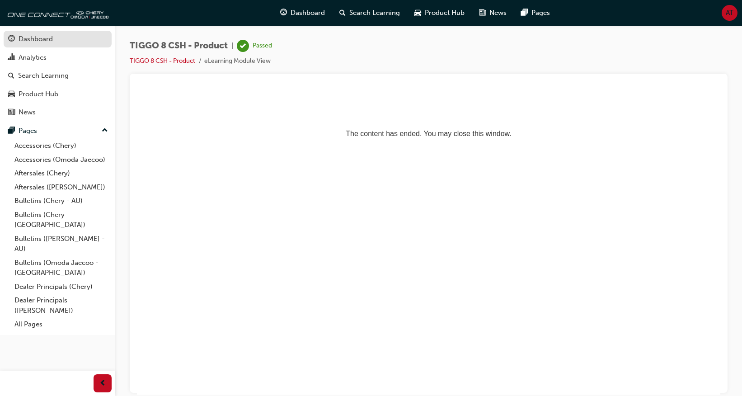
click at [44, 41] on div "Dashboard" at bounding box center [36, 39] width 34 height 10
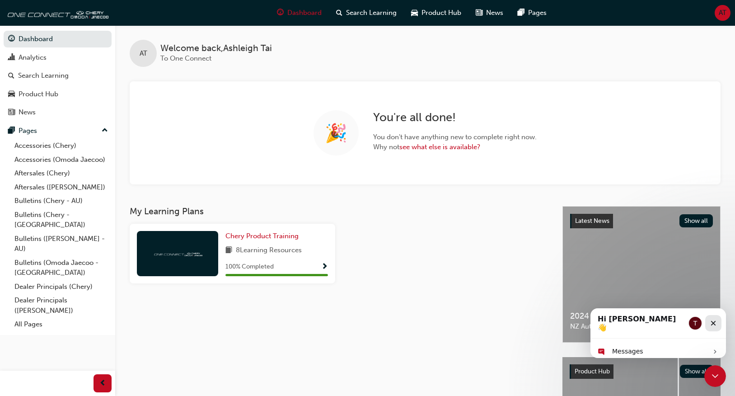
click at [715, 321] on icon "Close" at bounding box center [713, 323] width 5 height 5
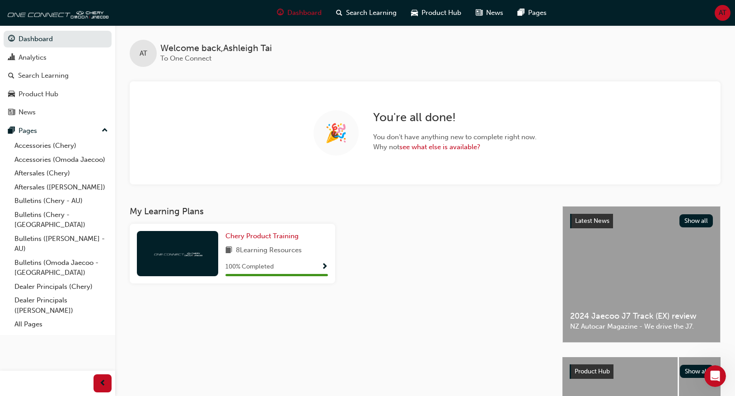
click at [318, 265] on div "100 % Completed" at bounding box center [276, 266] width 103 height 11
click at [327, 267] on span "Show Progress" at bounding box center [324, 267] width 7 height 8
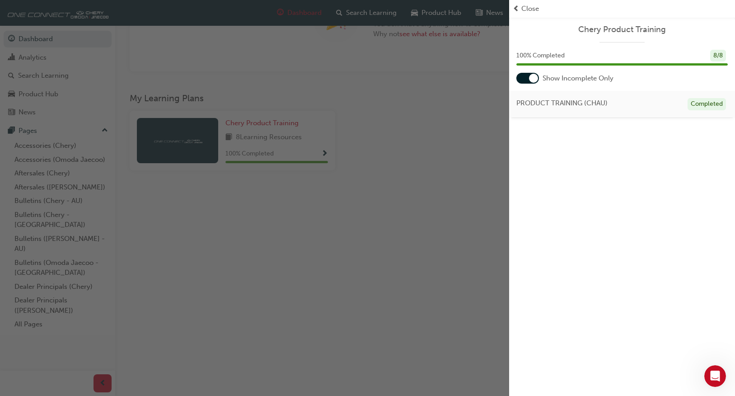
scroll to position [117, 0]
click at [560, 113] on div "PRODUCT TRAINING ([PERSON_NAME]) Completed" at bounding box center [622, 104] width 226 height 27
click at [532, 78] on div at bounding box center [533, 78] width 9 height 9
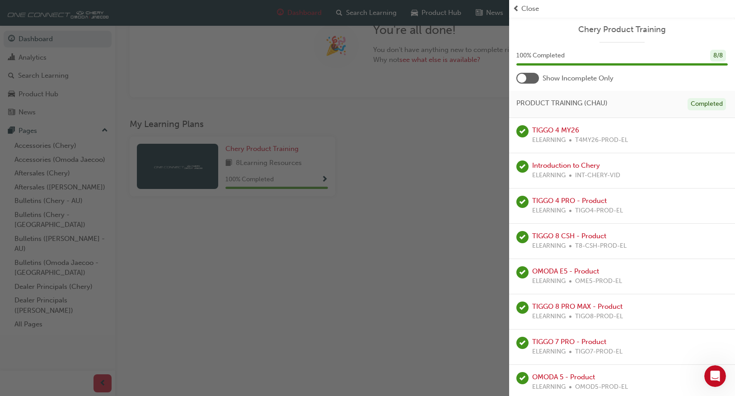
scroll to position [71, 0]
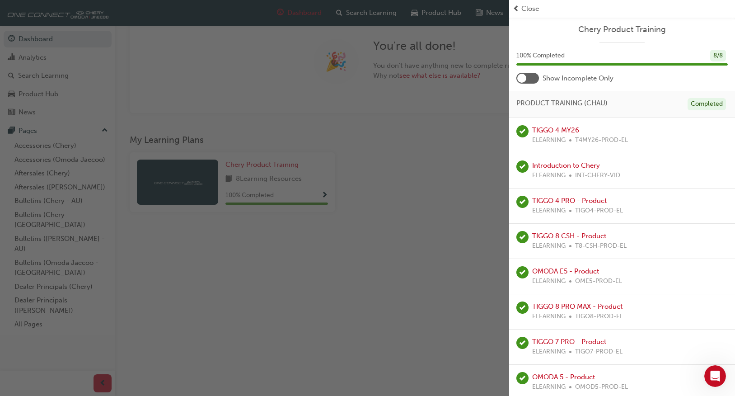
click at [419, 182] on div "button" at bounding box center [254, 198] width 509 height 396
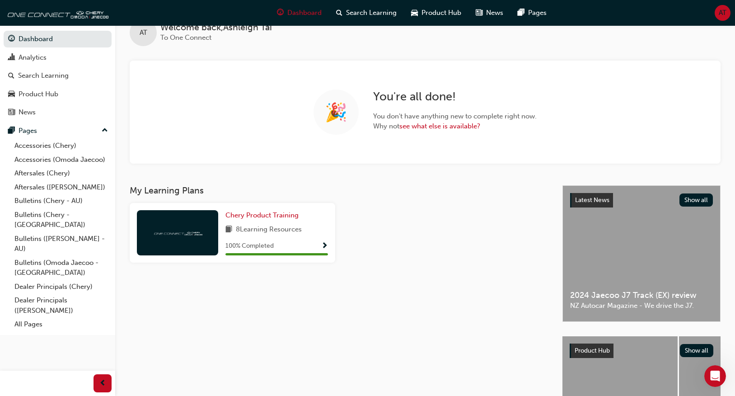
scroll to position [0, 0]
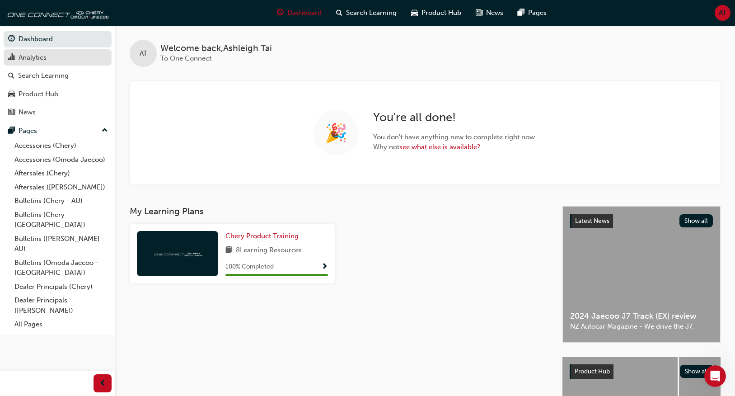
click at [49, 62] on div "Analytics" at bounding box center [57, 57] width 99 height 11
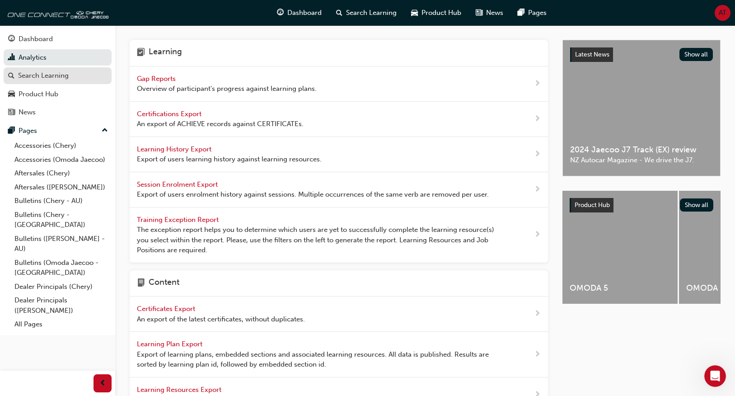
click at [81, 74] on div "Search Learning" at bounding box center [57, 75] width 99 height 11
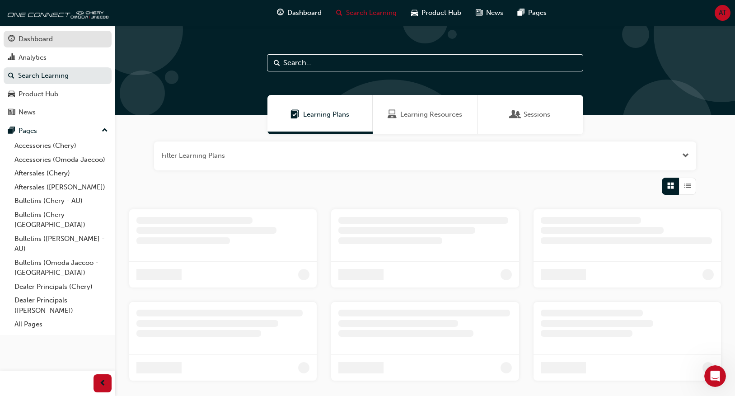
click at [75, 43] on div "Dashboard" at bounding box center [57, 38] width 99 height 11
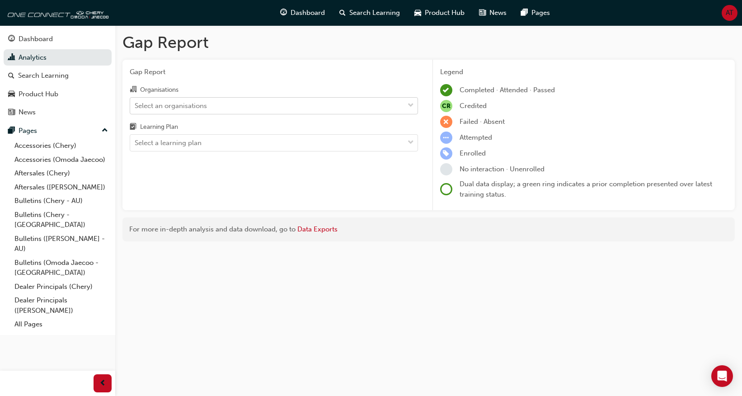
click at [279, 109] on div "Select an organisations" at bounding box center [267, 106] width 274 height 16
click at [136, 109] on input "Organisations Select an organisations" at bounding box center [135, 105] width 1 height 8
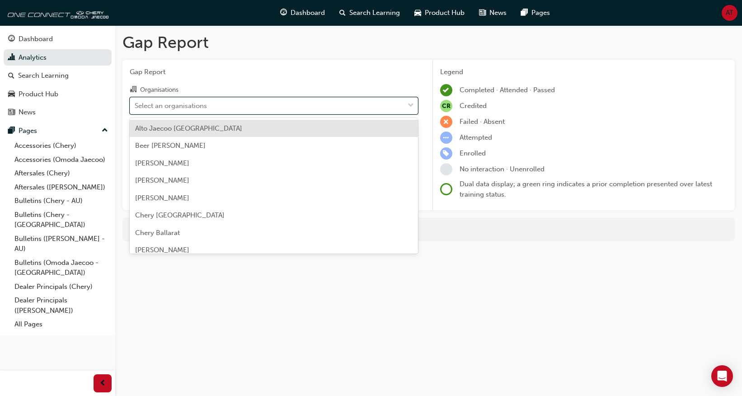
click at [282, 80] on div "Gap Report Organisations option Alto Jaecoo Pennant Hills focused, 1 of 154. 15…" at bounding box center [273, 135] width 303 height 151
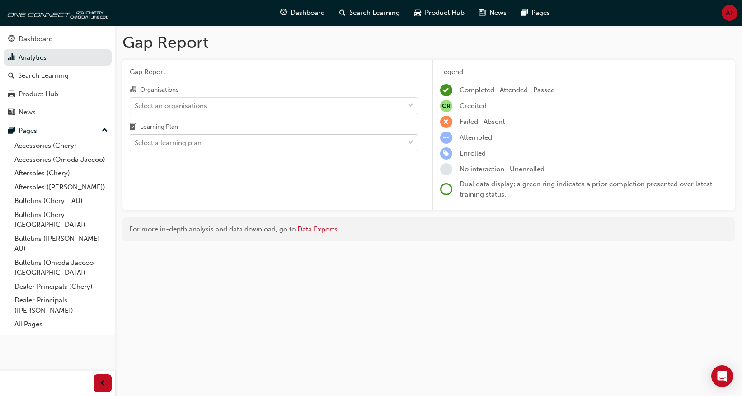
click at [249, 139] on div "Select a learning plan" at bounding box center [267, 143] width 274 height 16
click at [136, 139] on input "Learning Plan Select a learning plan" at bounding box center [135, 143] width 1 height 8
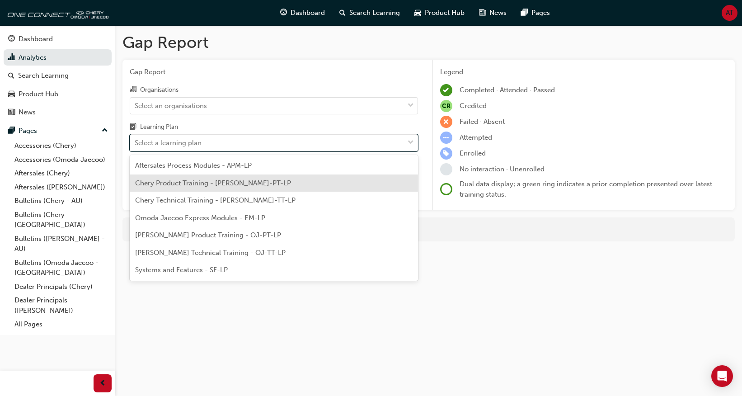
click at [246, 187] on span "Chery Product Training - CHAU-PT-LP" at bounding box center [213, 183] width 156 height 8
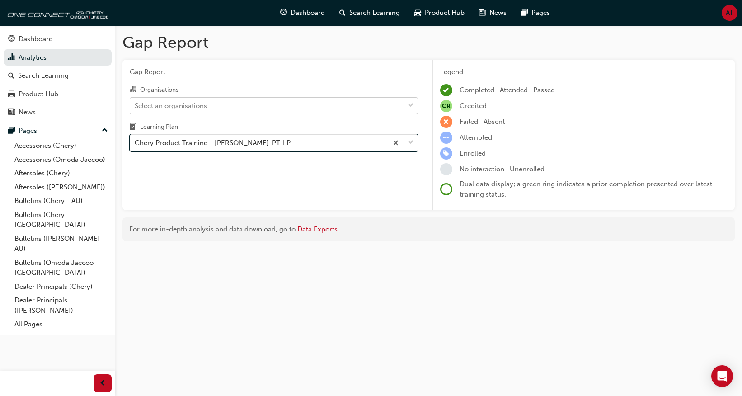
click at [262, 112] on div "Select an organisations" at bounding box center [267, 106] width 274 height 16
click at [136, 109] on input "Organisations Select an organisations" at bounding box center [135, 105] width 1 height 8
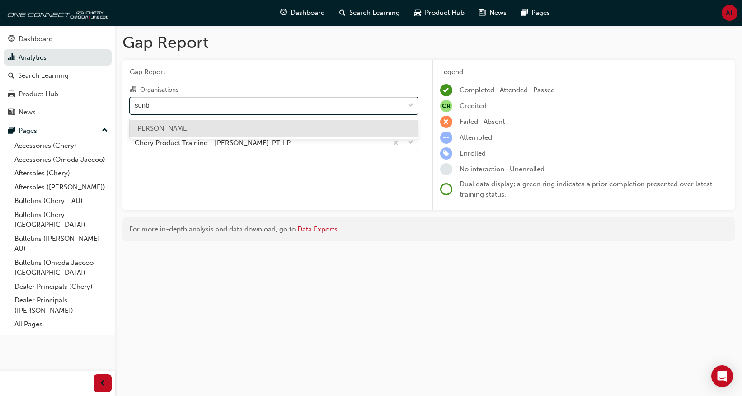
type input "sunbu"
click at [245, 135] on div "Chery Sunbury" at bounding box center [274, 129] width 288 height 18
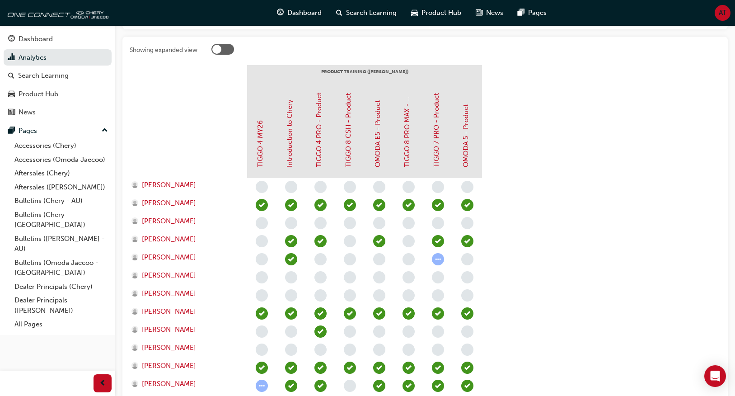
scroll to position [226, 0]
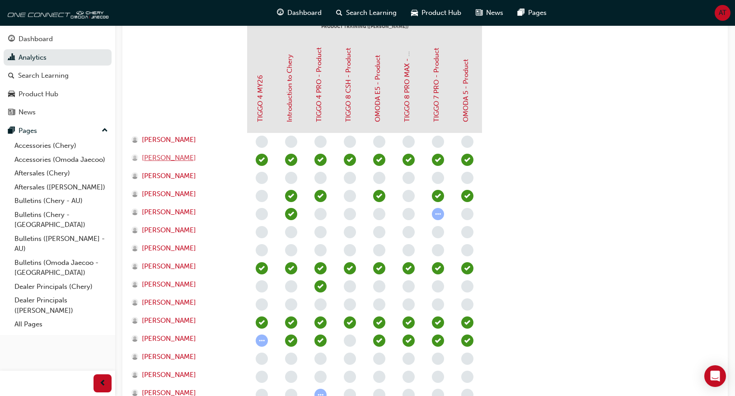
click at [169, 159] on span "Ben Gylys" at bounding box center [169, 158] width 54 height 10
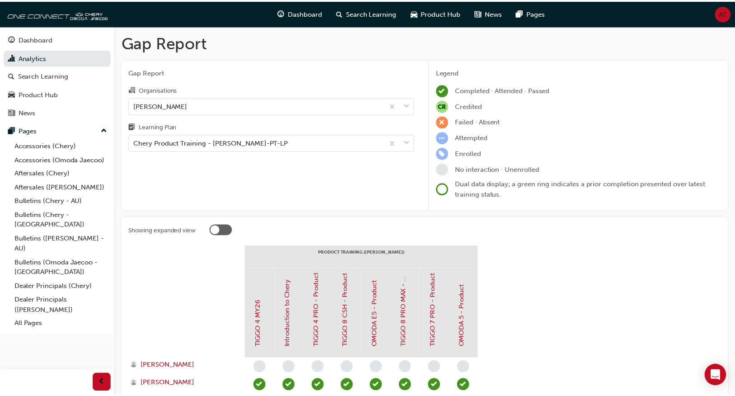
scroll to position [226, 0]
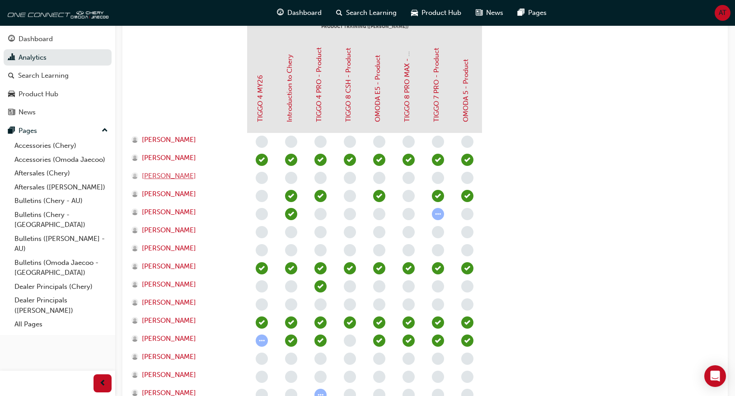
click at [172, 175] on span "Ben Mosely" at bounding box center [169, 176] width 54 height 10
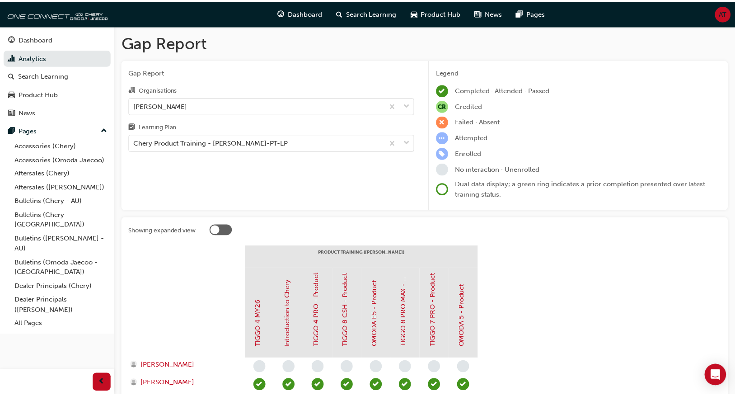
scroll to position [226, 0]
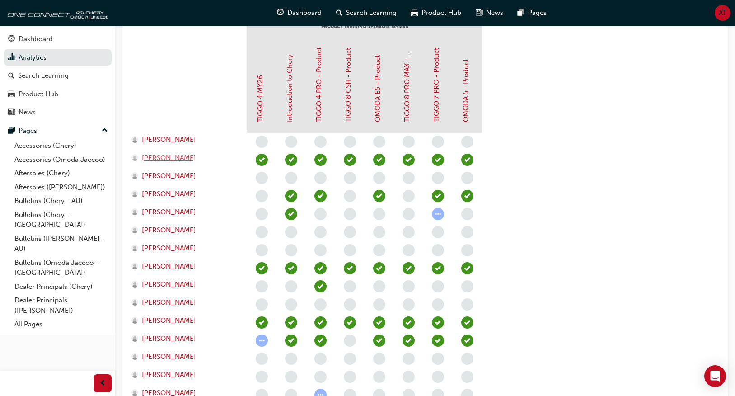
click at [173, 158] on div "Ben Gylys" at bounding box center [184, 158] width 107 height 10
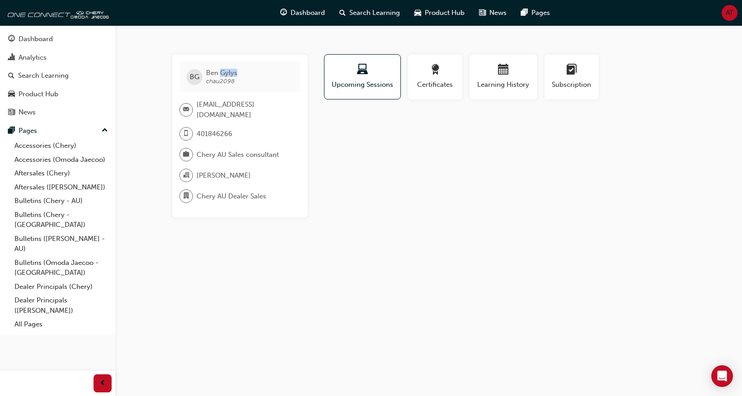
drag, startPoint x: 244, startPoint y: 75, endPoint x: 221, endPoint y: 75, distance: 22.1
click at [221, 75] on div "BG Ben Gylys chau2098" at bounding box center [239, 76] width 121 height 31
drag, startPoint x: 234, startPoint y: 95, endPoint x: 236, endPoint y: 87, distance: 8.0
click at [234, 95] on div "BG Ben Gylys chau2098 beng@cherysunbury.com.au 401846266 Chery AU Sales consult…" at bounding box center [240, 135] width 136 height 163
drag, startPoint x: 225, startPoint y: 82, endPoint x: 207, endPoint y: 84, distance: 18.6
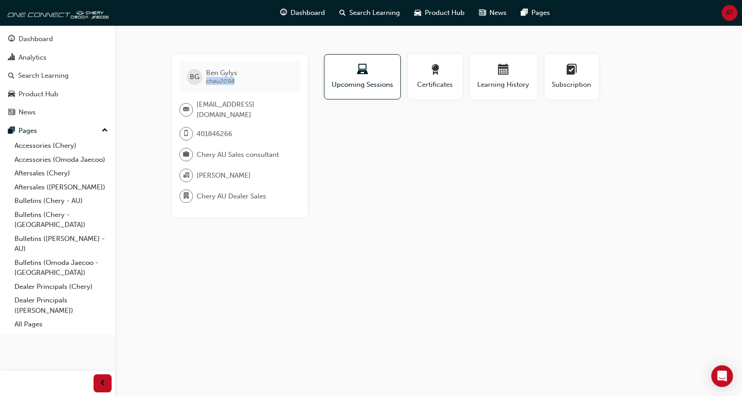
click at [207, 84] on div "BG Ben Gylys chau2098" at bounding box center [239, 76] width 121 height 31
copy span "chau2098"
